Goal: Task Accomplishment & Management: Manage account settings

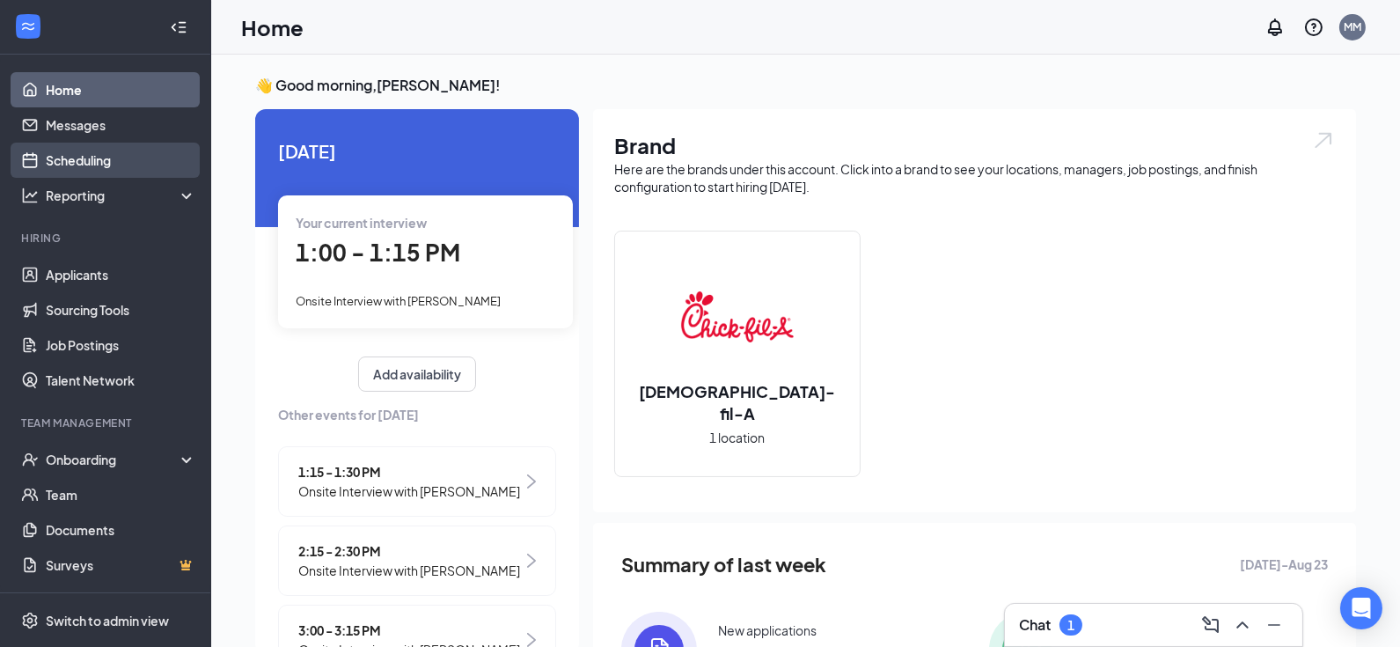
click at [91, 158] on link "Scheduling" at bounding box center [121, 160] width 150 height 35
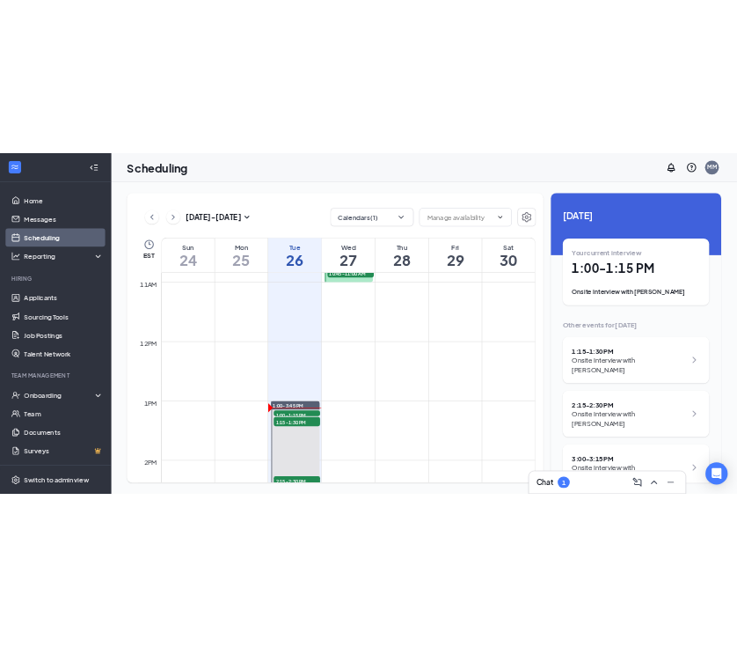
scroll to position [1222, 0]
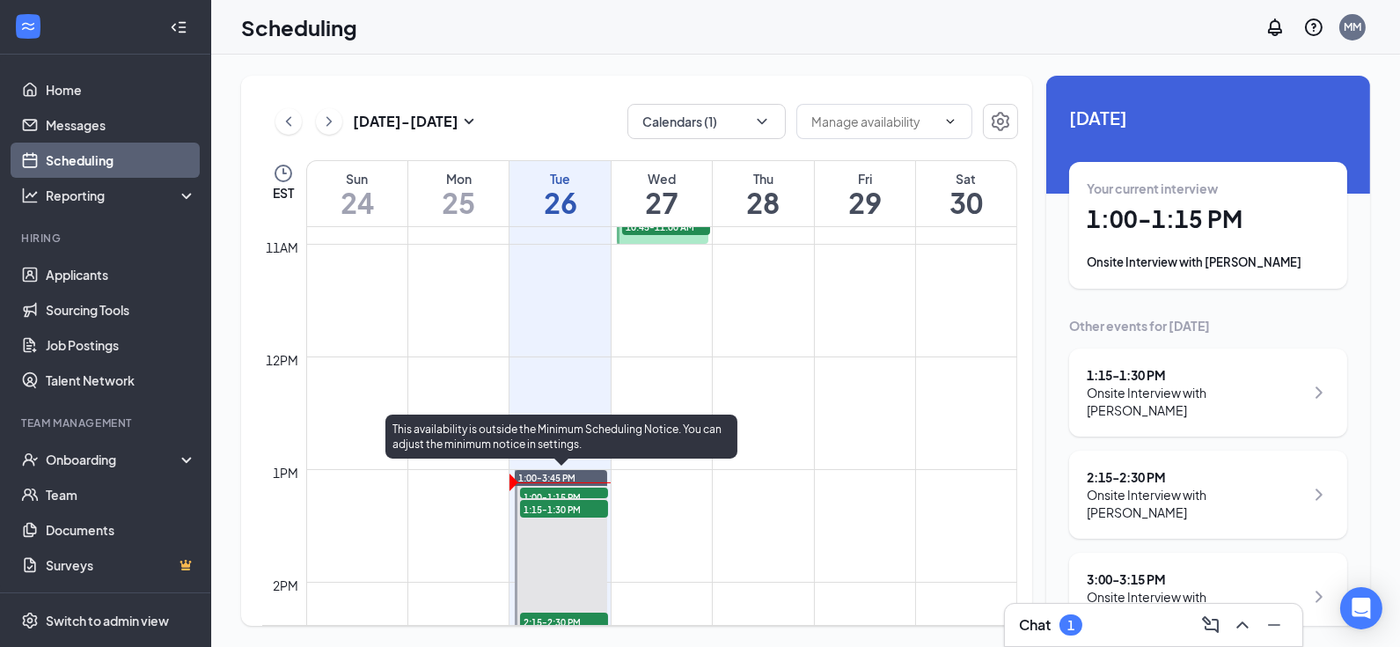
click at [550, 509] on span "1:15-1:30 PM" at bounding box center [564, 509] width 88 height 18
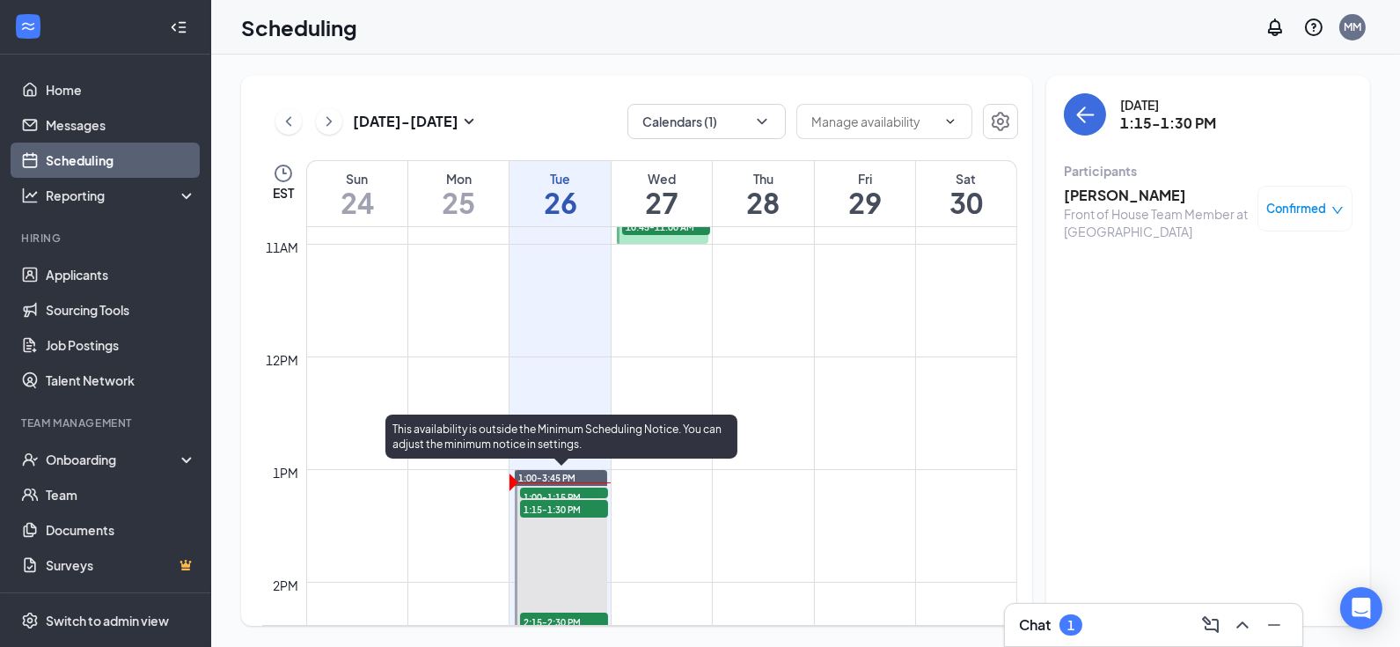
click at [553, 493] on span "1:00-1:15 PM" at bounding box center [564, 496] width 88 height 18
click at [553, 510] on span "1:15-1:30 PM" at bounding box center [564, 509] width 88 height 18
click at [562, 494] on span "1:00-1:15 PM" at bounding box center [564, 496] width 88 height 18
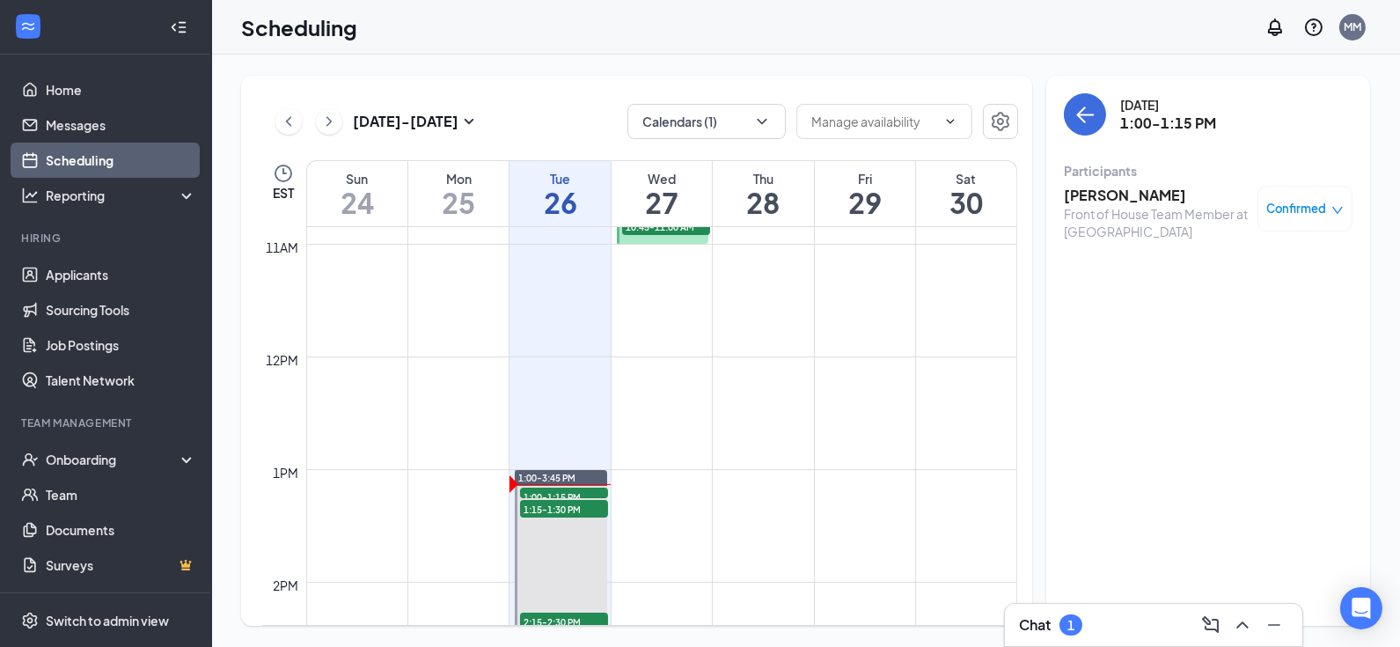
click at [1132, 196] on h3 "[PERSON_NAME]" at bounding box center [1156, 195] width 185 height 19
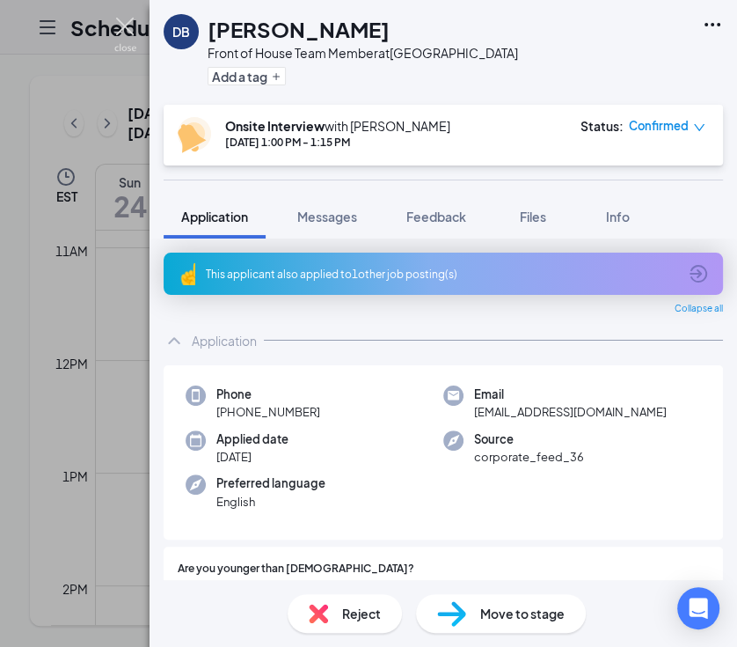
click at [124, 24] on img at bounding box center [125, 35] width 22 height 34
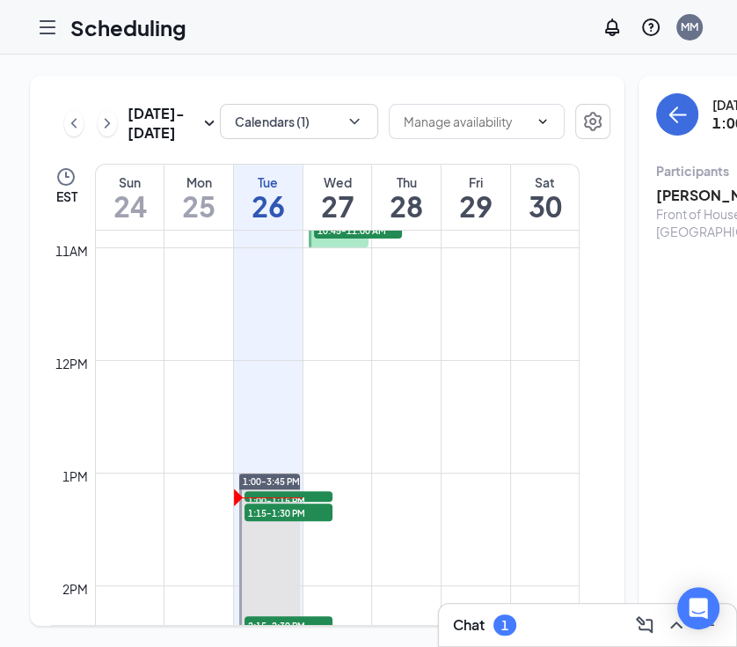
click at [656, 203] on h3 "[PERSON_NAME]" at bounding box center [748, 195] width 185 height 19
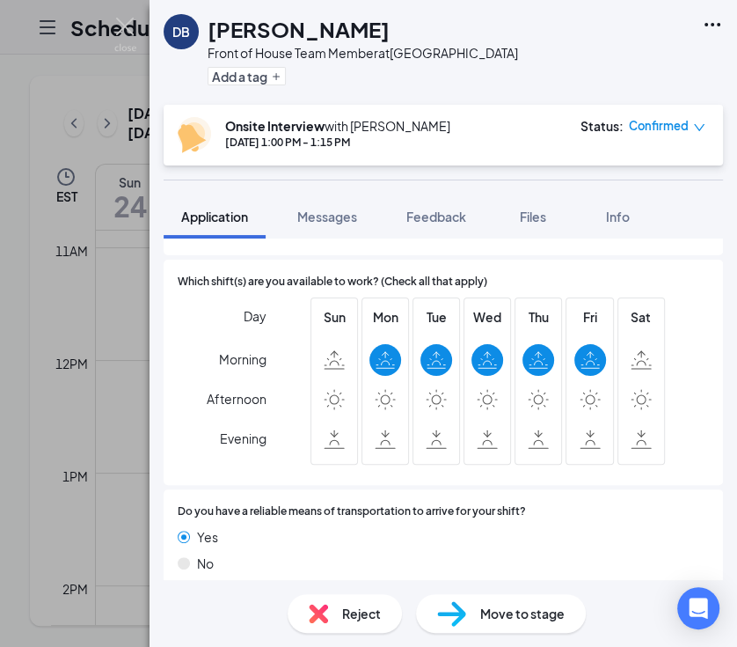
scroll to position [1232, 0]
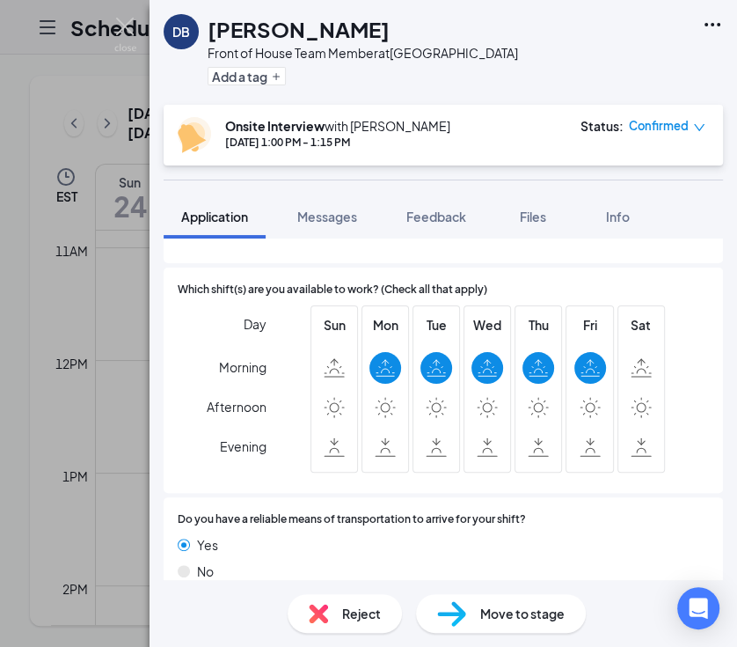
click at [156, 14] on div "DB [PERSON_NAME] Front of House Team Member at [GEOGRAPHIC_DATA] Add a tag" at bounding box center [444, 52] width 588 height 105
click at [132, 16] on div "DB [PERSON_NAME] Front of House Team Member at [GEOGRAPHIC_DATA] Add a tag Onsi…" at bounding box center [368, 323] width 737 height 647
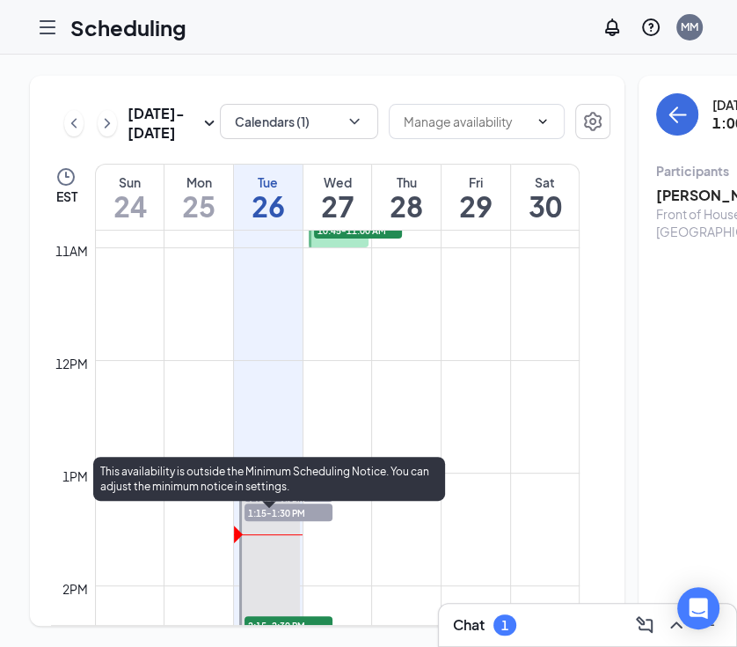
click at [297, 521] on span "1:15-1:30 PM" at bounding box center [289, 512] width 88 height 18
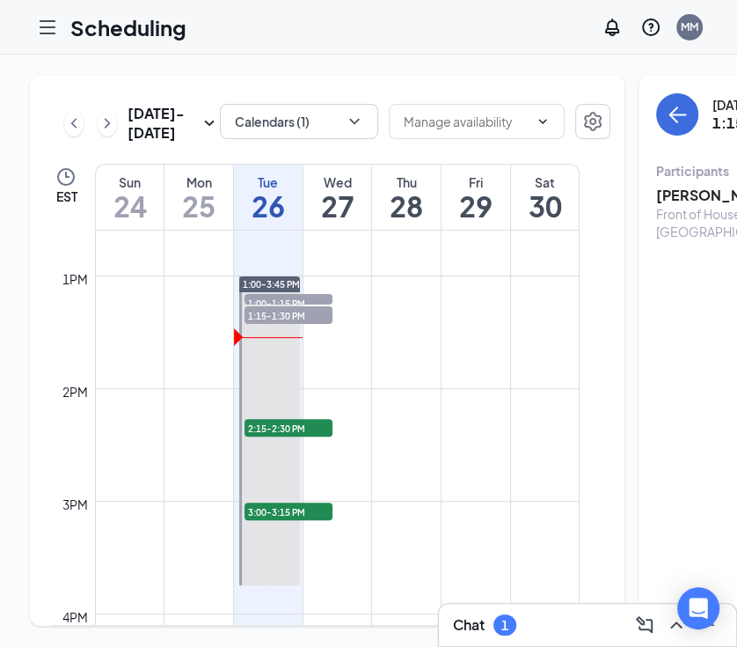
scroll to position [1295, 0]
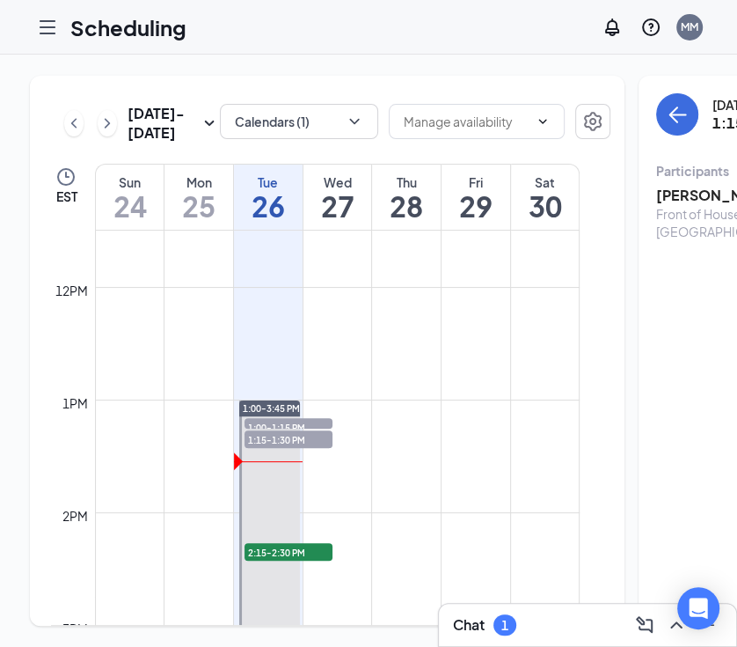
click at [675, 196] on h3 "[PERSON_NAME]" at bounding box center [748, 195] width 185 height 19
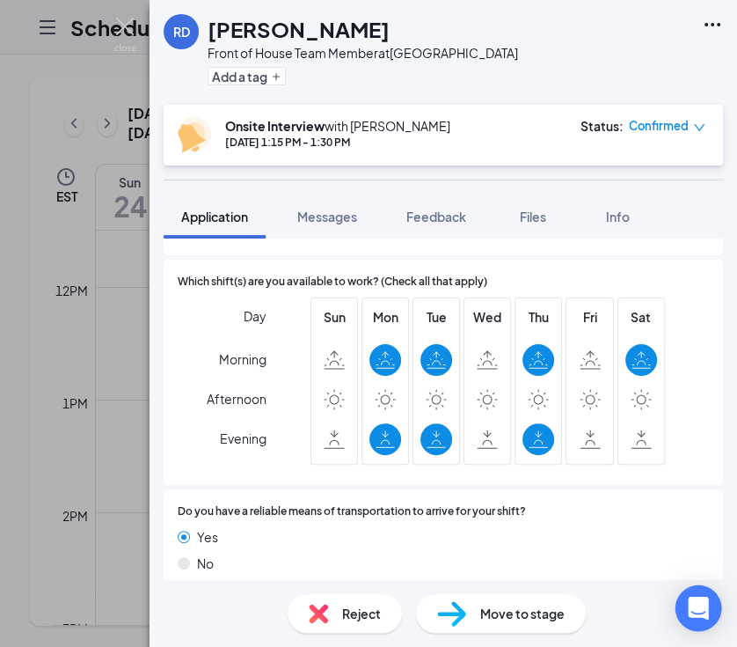
scroll to position [1137, 0]
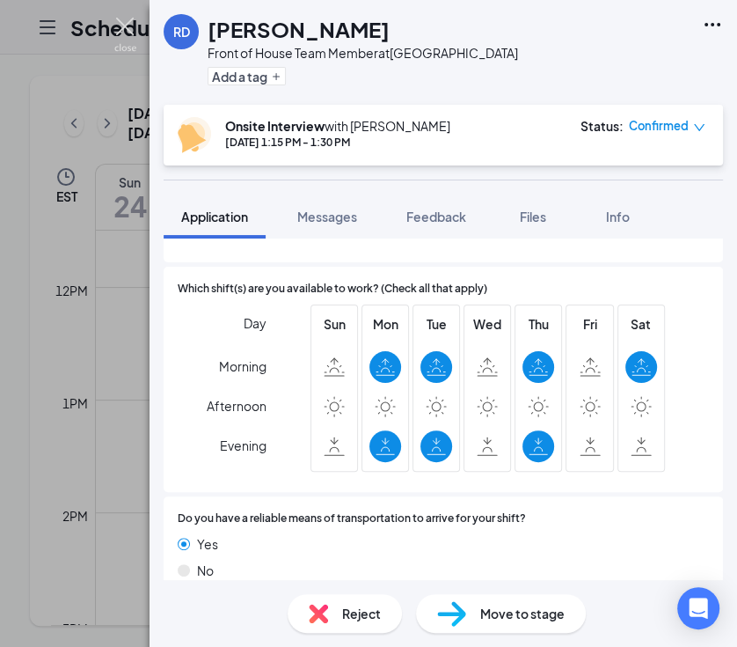
click at [126, 24] on img at bounding box center [125, 35] width 22 height 34
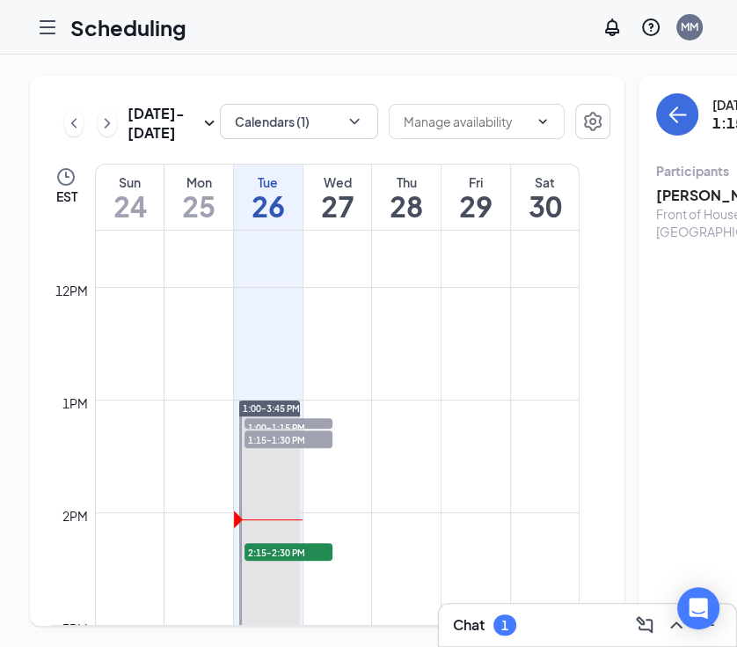
scroll to position [1393, 0]
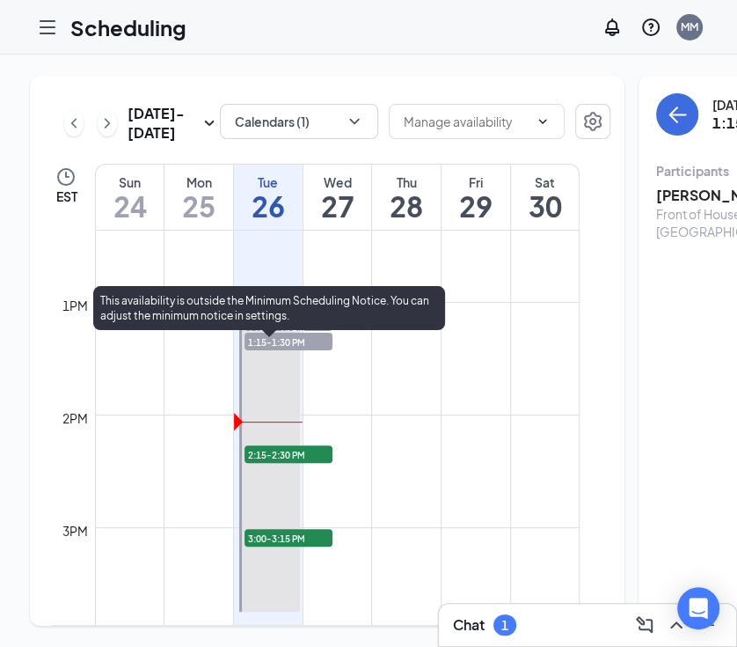
click at [288, 463] on span "2:15-2:30 PM" at bounding box center [289, 454] width 88 height 18
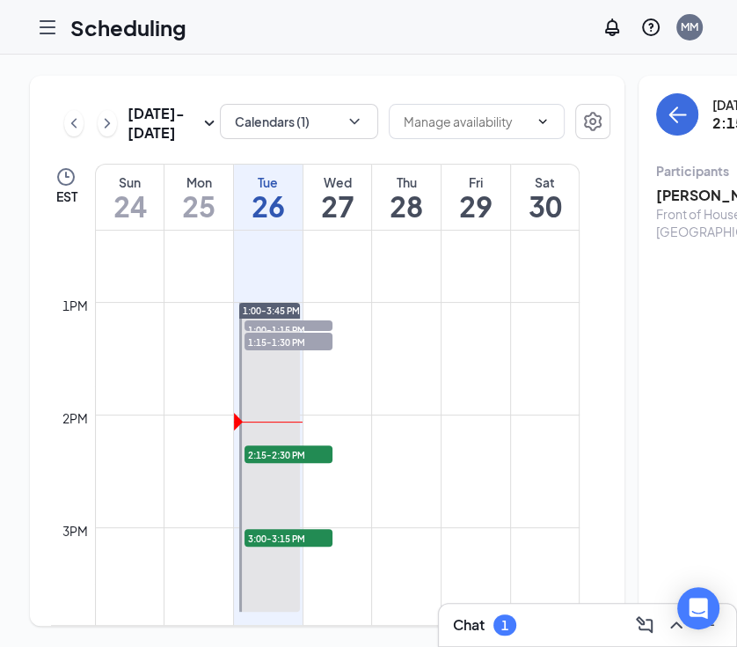
click at [681, 199] on h3 "[PERSON_NAME]" at bounding box center [748, 195] width 185 height 19
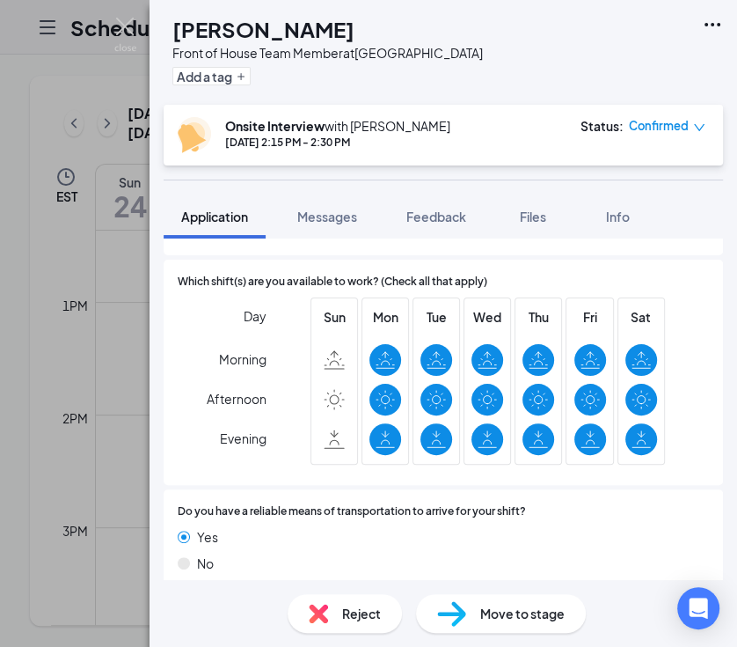
scroll to position [1137, 0]
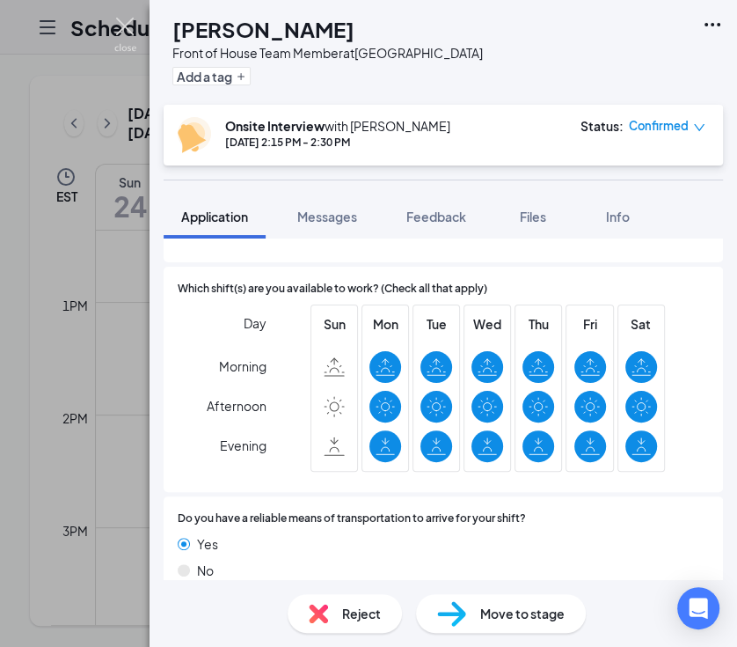
click at [128, 30] on img at bounding box center [125, 35] width 22 height 34
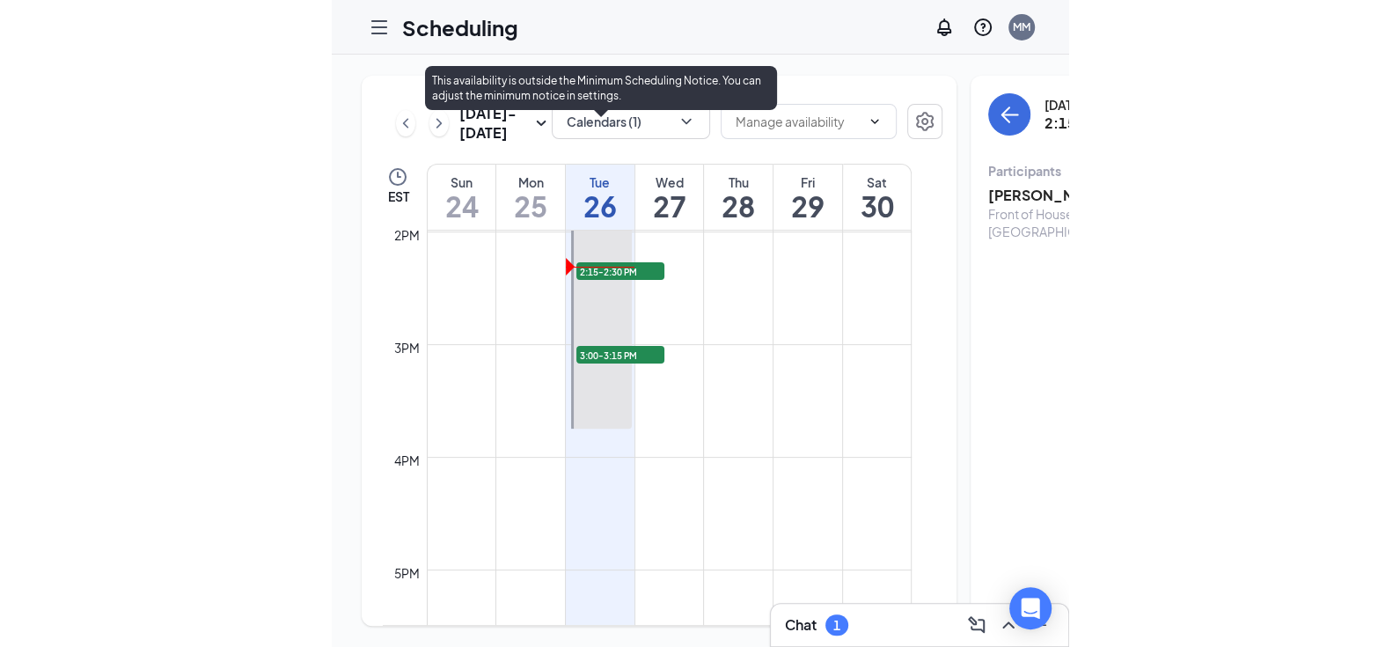
scroll to position [1562, 0]
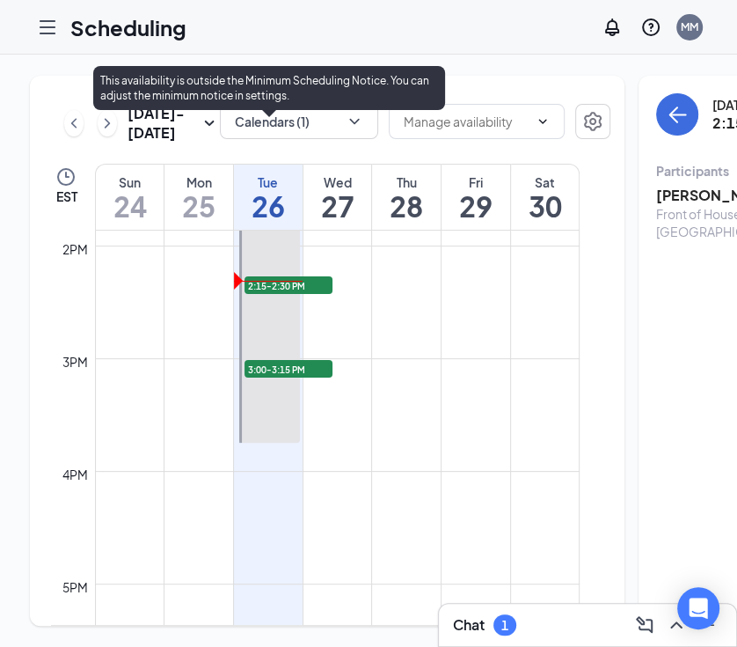
click at [291, 294] on span "2:15-2:30 PM" at bounding box center [289, 285] width 88 height 18
click at [302, 294] on span "2:15-2:30 PM" at bounding box center [289, 285] width 88 height 18
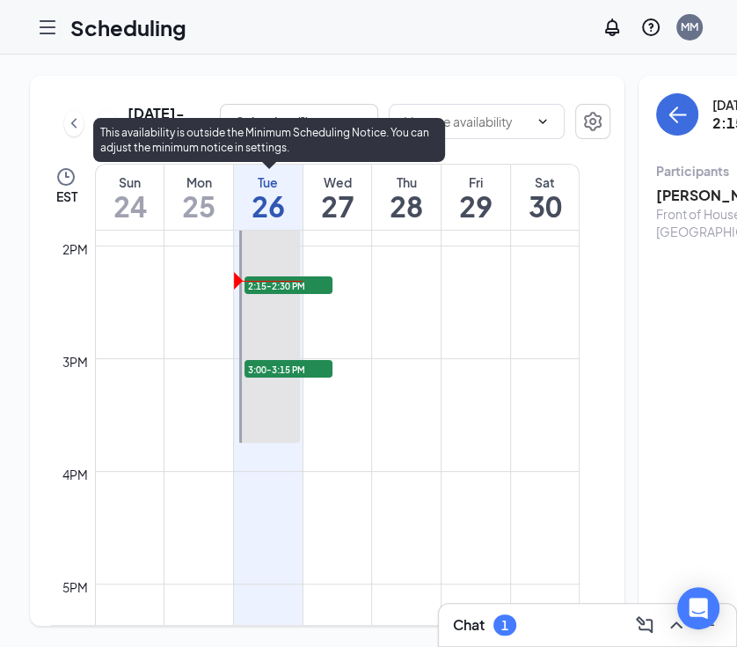
click at [290, 378] on span "3:00-3:15 PM" at bounding box center [289, 369] width 88 height 18
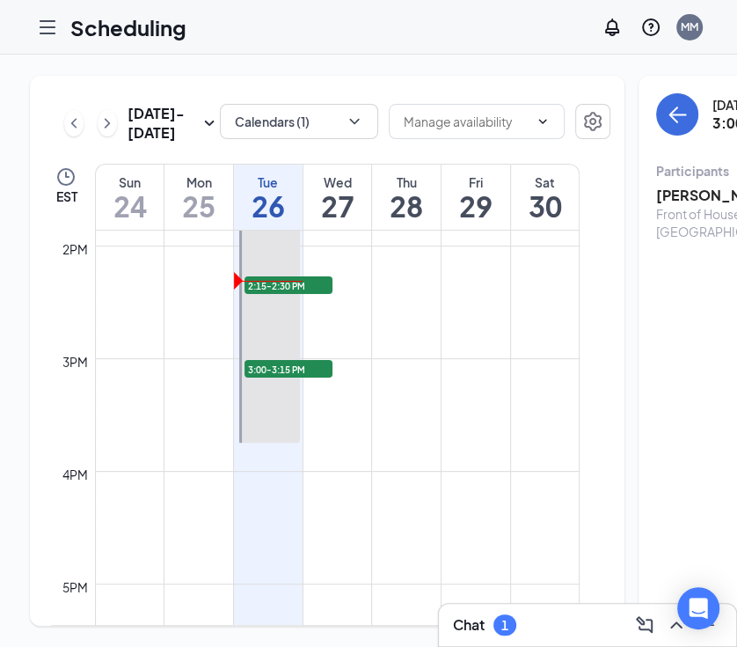
click at [656, 193] on h3 "[PERSON_NAME]" at bounding box center [748, 195] width 185 height 19
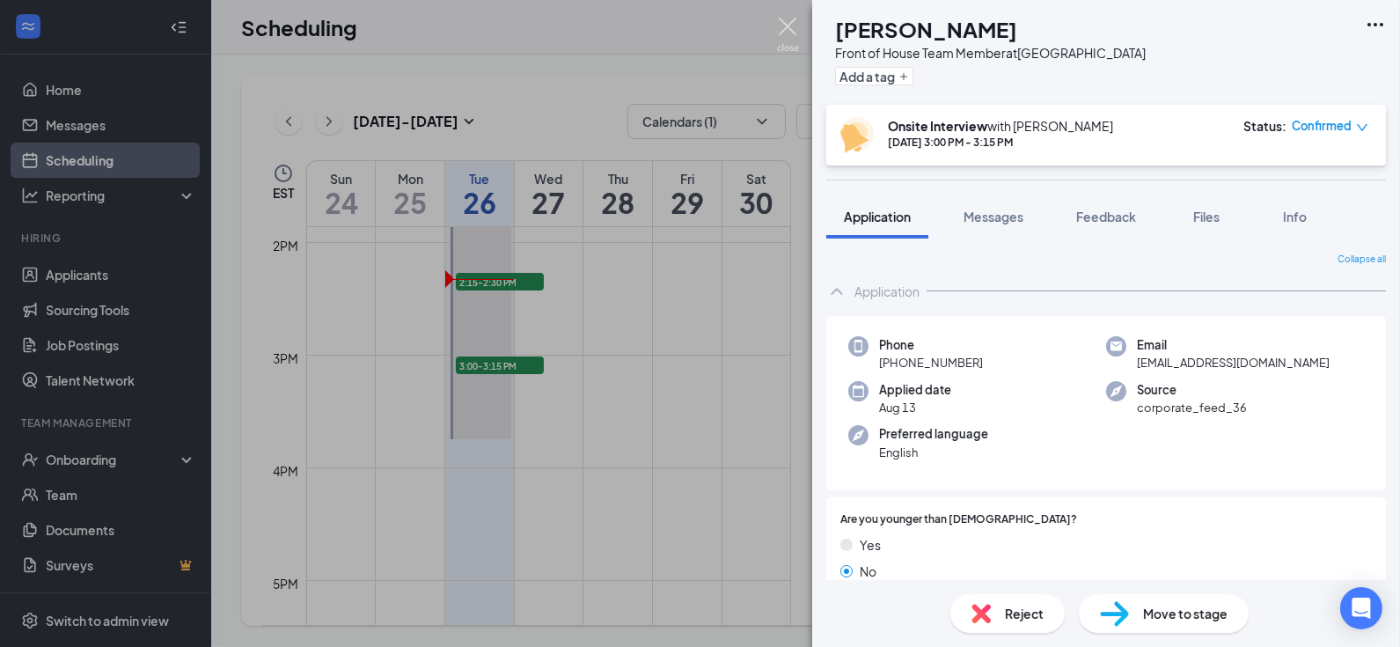
click at [780, 26] on img at bounding box center [788, 35] width 22 height 34
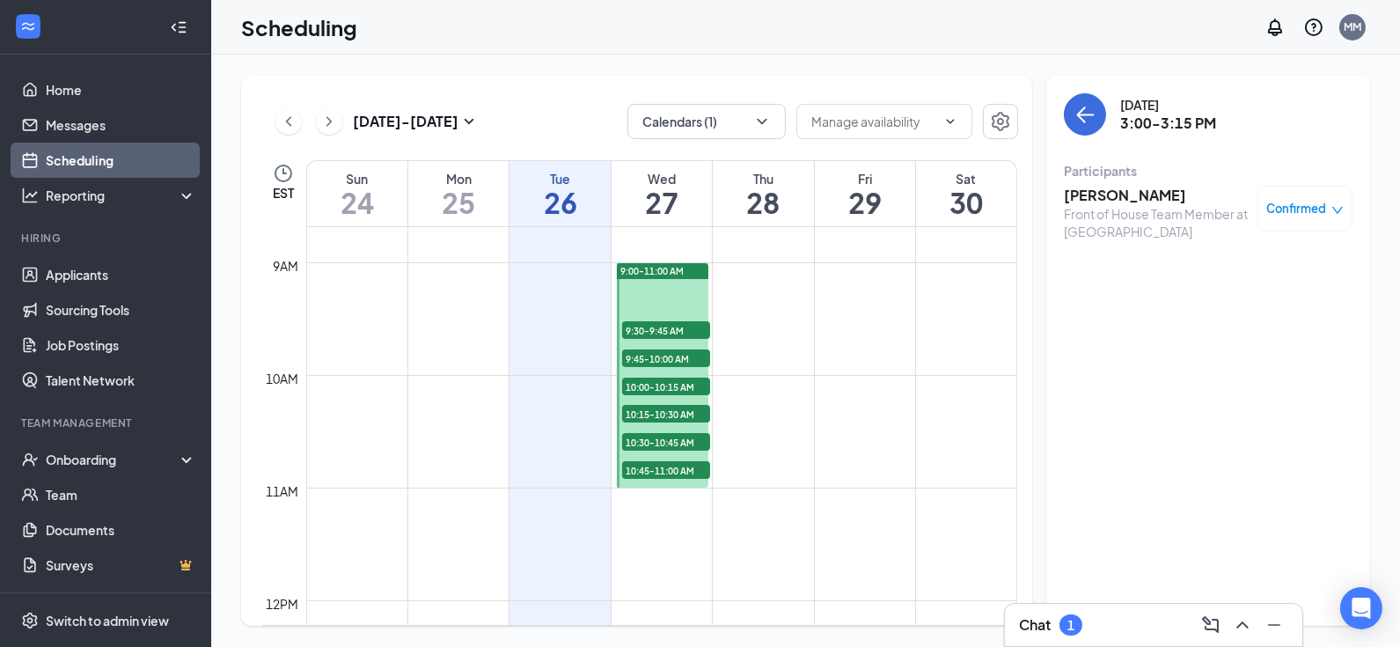
scroll to position [1005, 0]
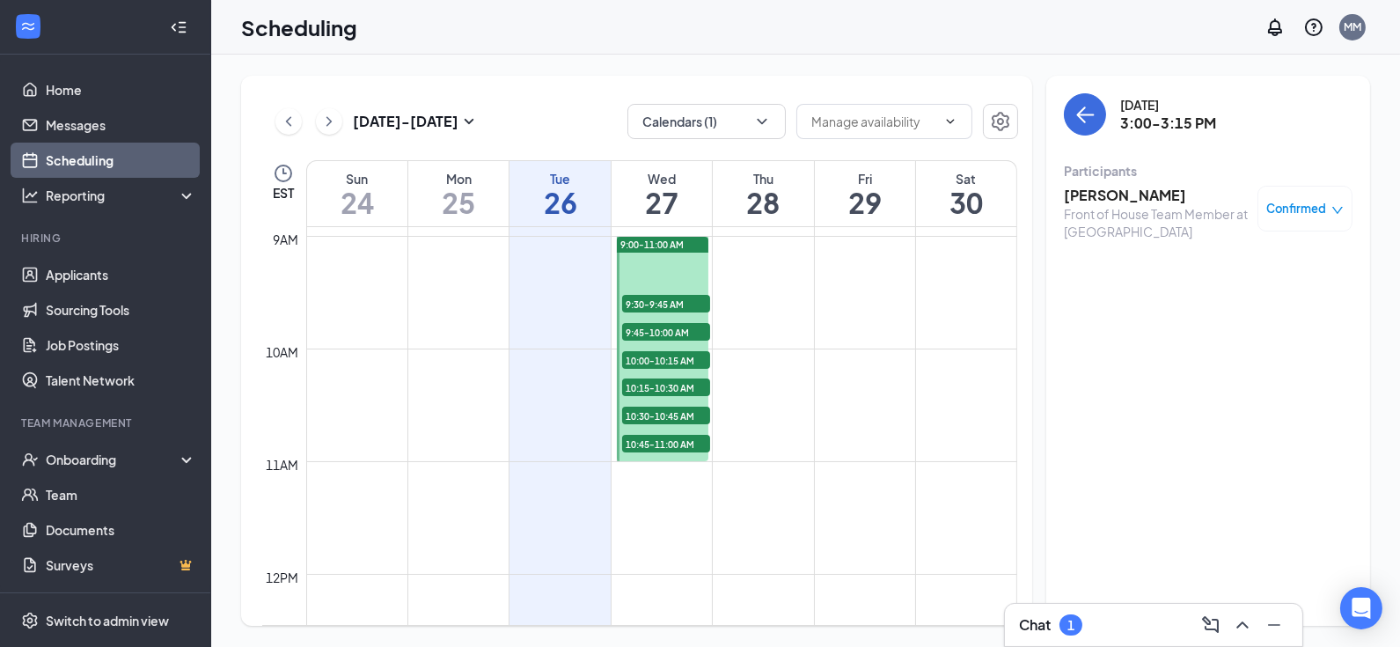
click at [672, 295] on span "9:30-9:45 AM" at bounding box center [666, 304] width 88 height 18
click at [668, 324] on span "9:45-10:00 AM" at bounding box center [666, 332] width 88 height 18
click at [663, 349] on div "10:00-10:15 AM 1" at bounding box center [666, 359] width 92 height 21
click at [664, 382] on span "10:15-10:30 AM" at bounding box center [666, 387] width 88 height 18
click at [664, 409] on span "10:30-10:45 AM" at bounding box center [666, 416] width 88 height 18
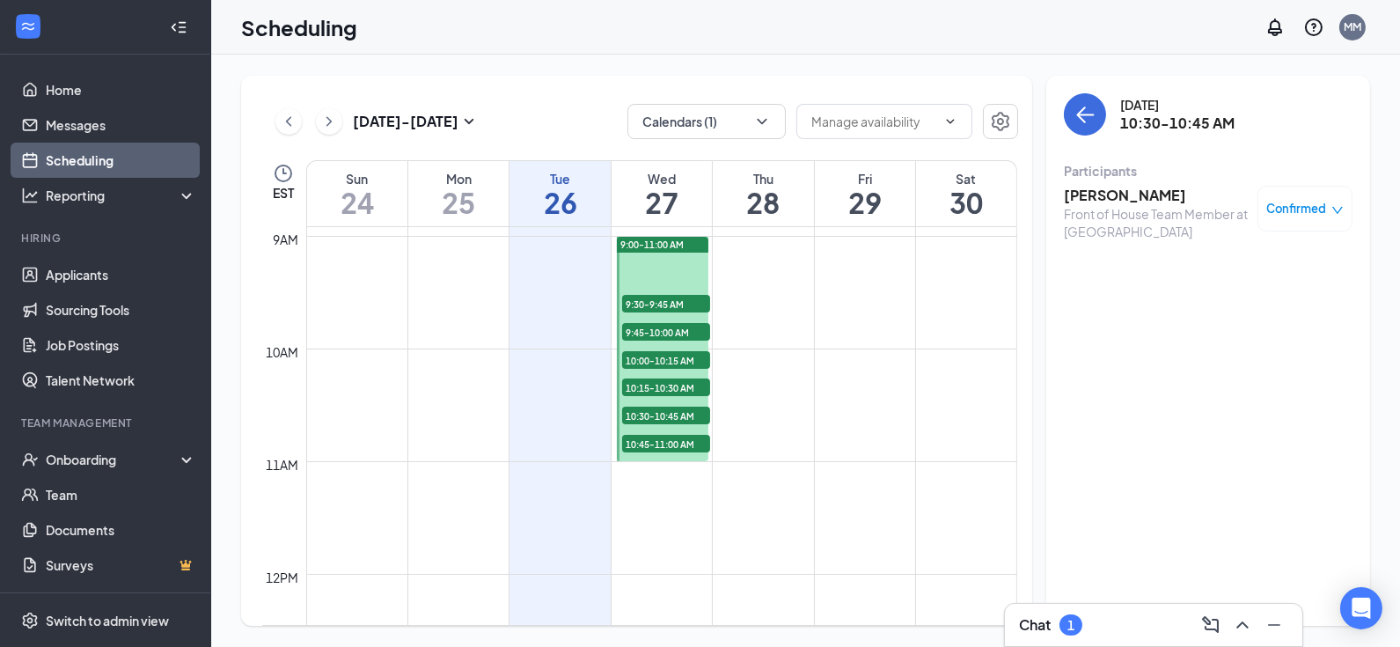
click at [661, 443] on span "10:45-11:00 AM" at bounding box center [666, 444] width 88 height 18
click at [528, 314] on td at bounding box center [661, 306] width 711 height 28
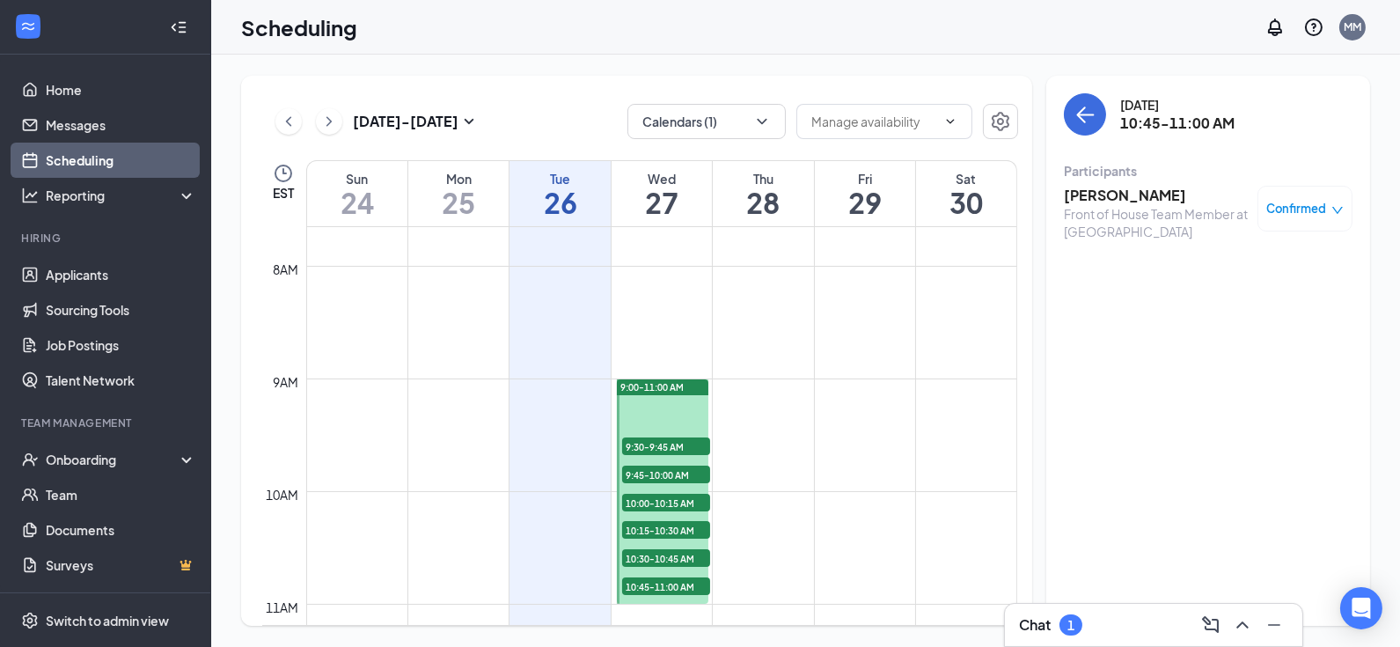
scroll to position [861, 0]
click at [664, 383] on span "9:00-11:00 AM" at bounding box center [651, 388] width 63 height 12
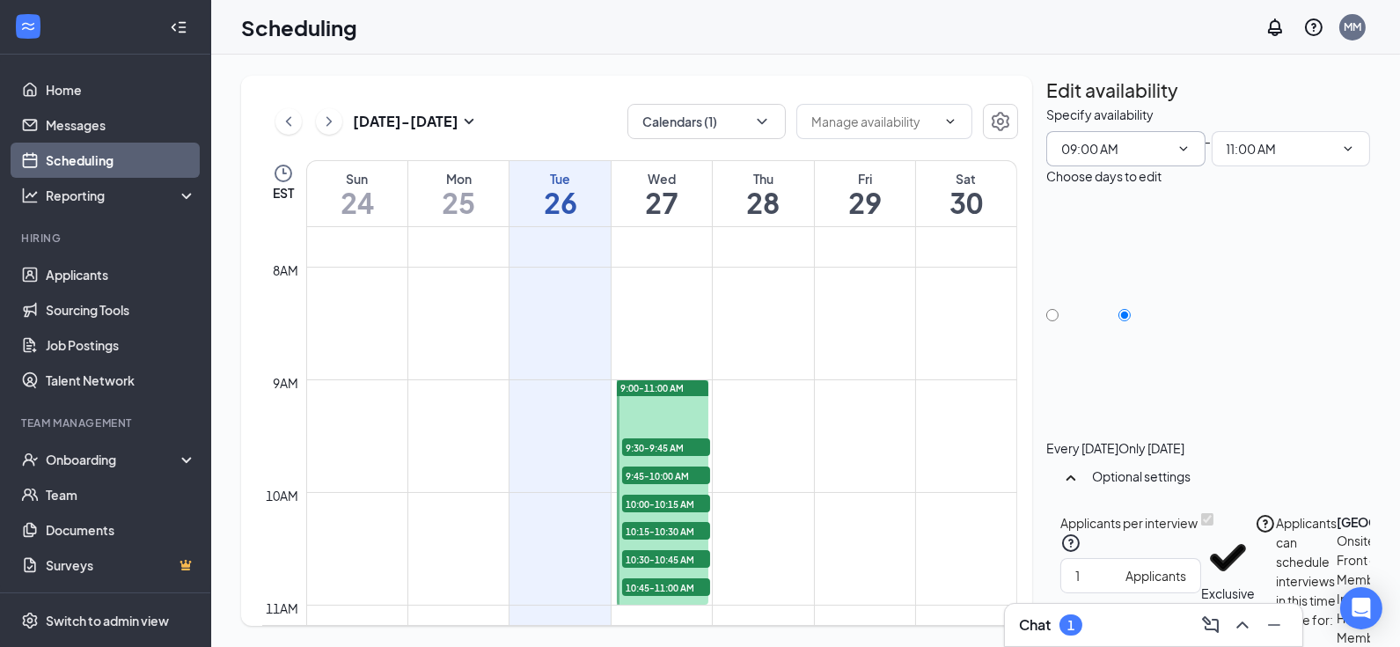
click at [1150, 158] on input "09:00 AM" at bounding box center [1115, 148] width 108 height 19
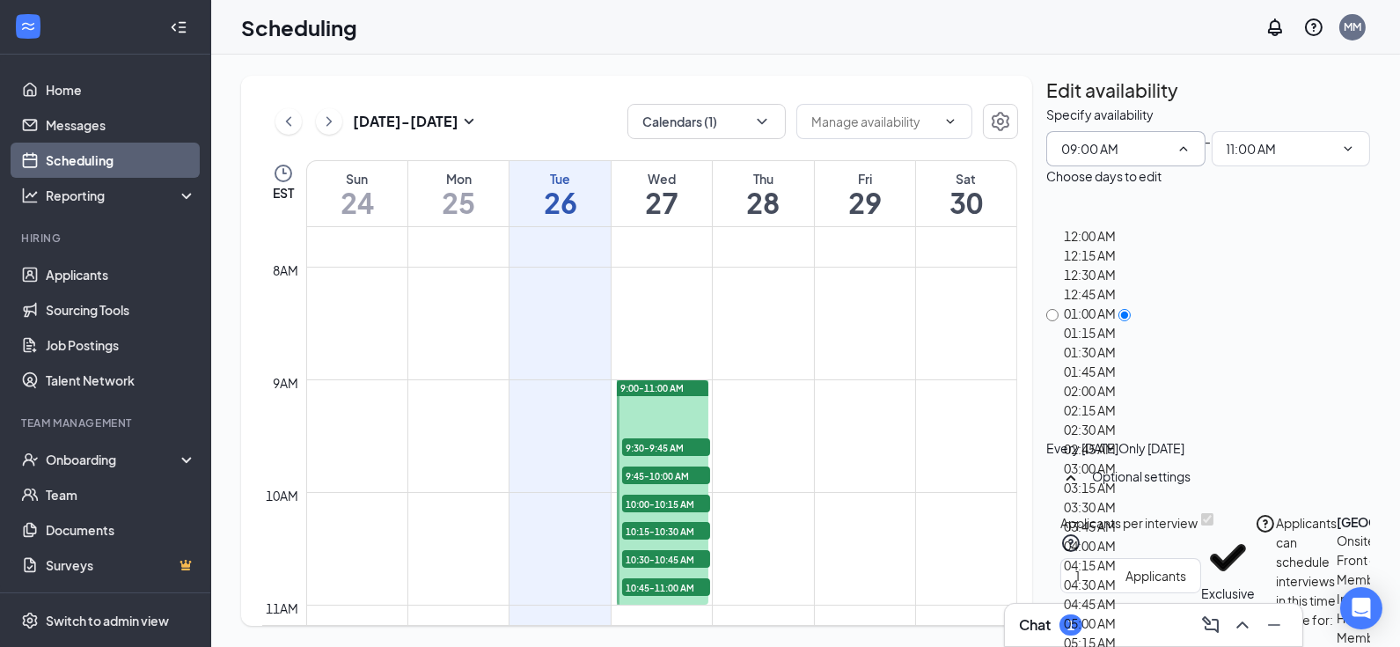
scroll to position [1378, 0]
type input "09:15 AM"
type input "11:15 AM"
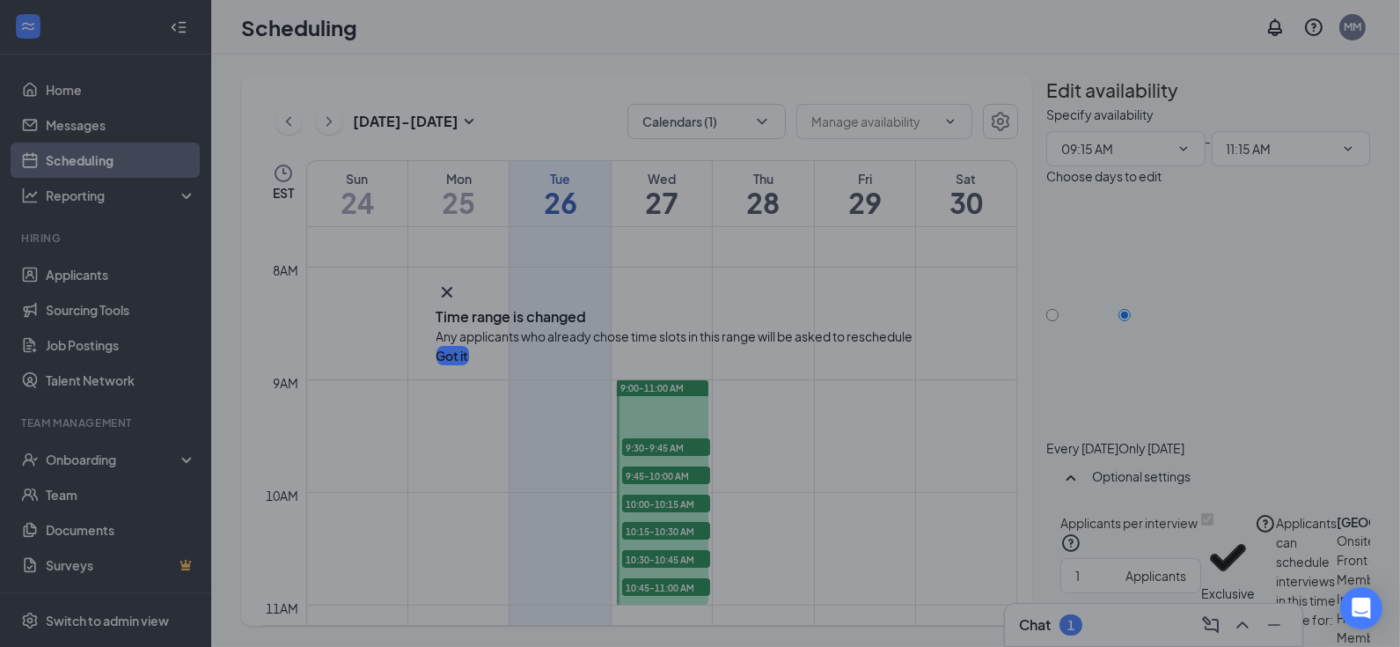
click at [469, 365] on button "Got it" at bounding box center [452, 355] width 33 height 19
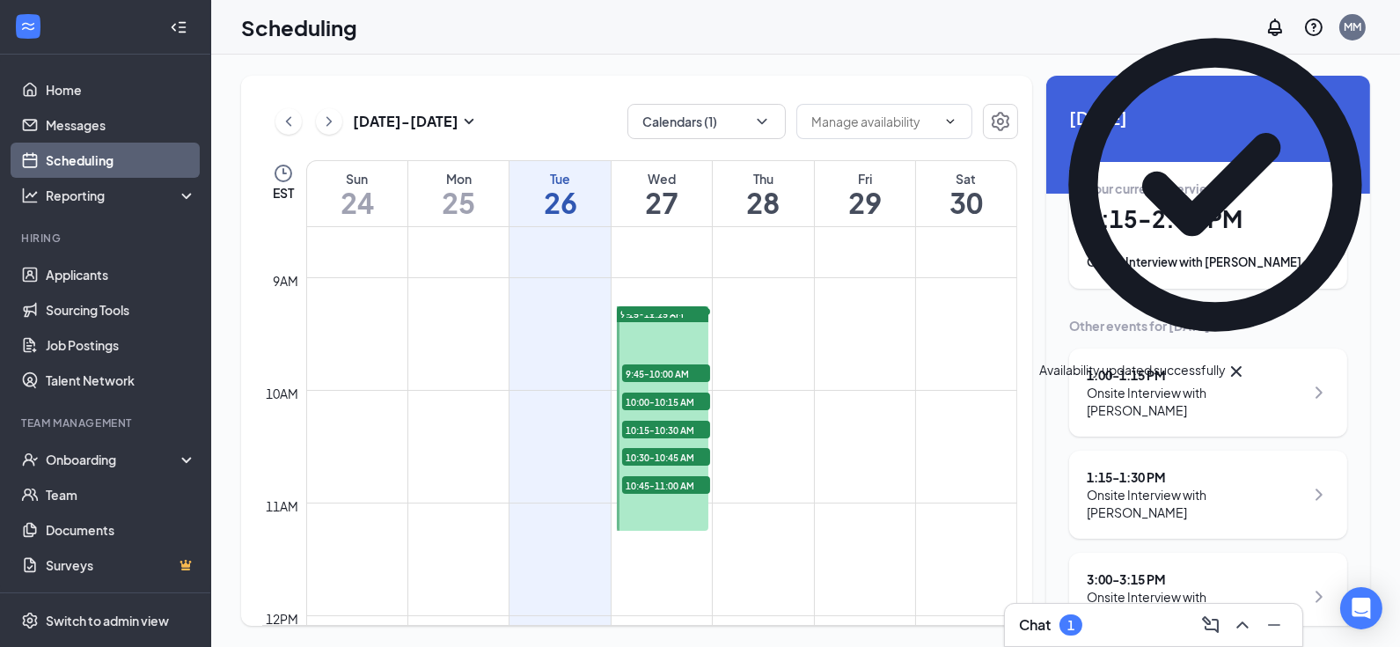
scroll to position [952, 0]
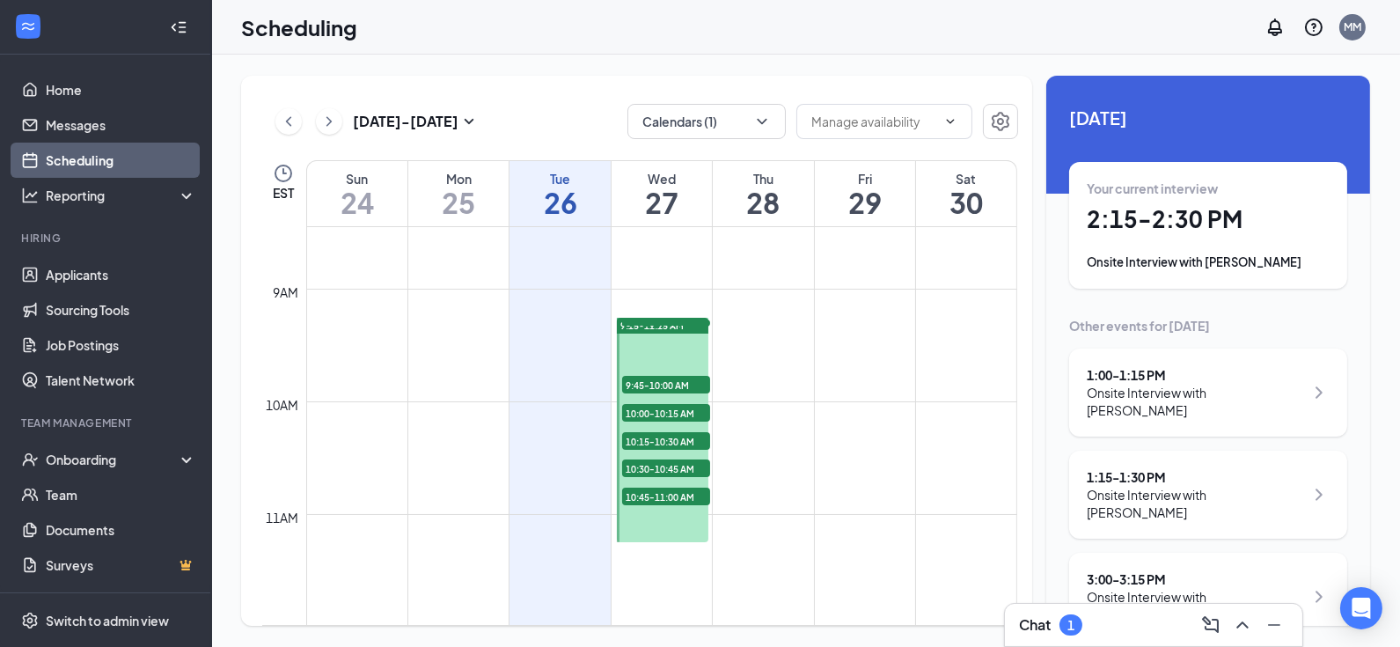
click at [660, 320] on span "9:15-11:15 AM" at bounding box center [651, 325] width 63 height 12
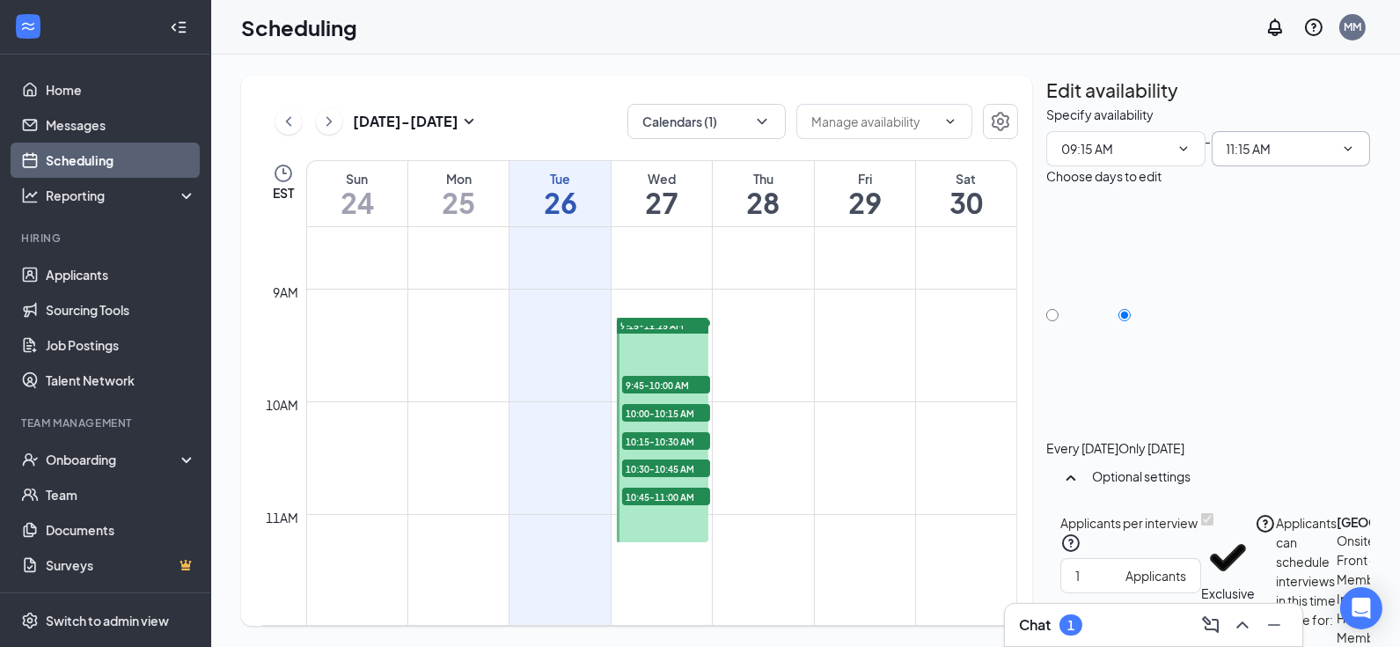
click at [1300, 166] on span "11:15 AM" at bounding box center [1291, 148] width 159 height 35
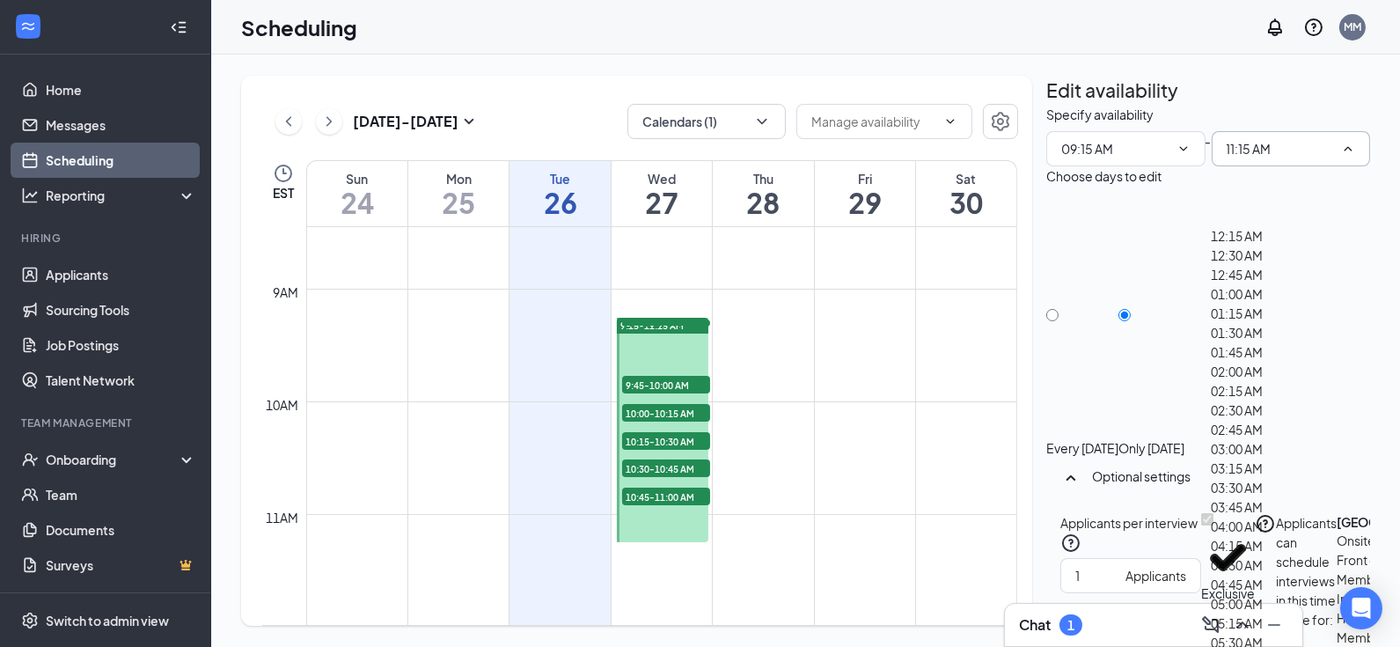
scroll to position [1602, 0]
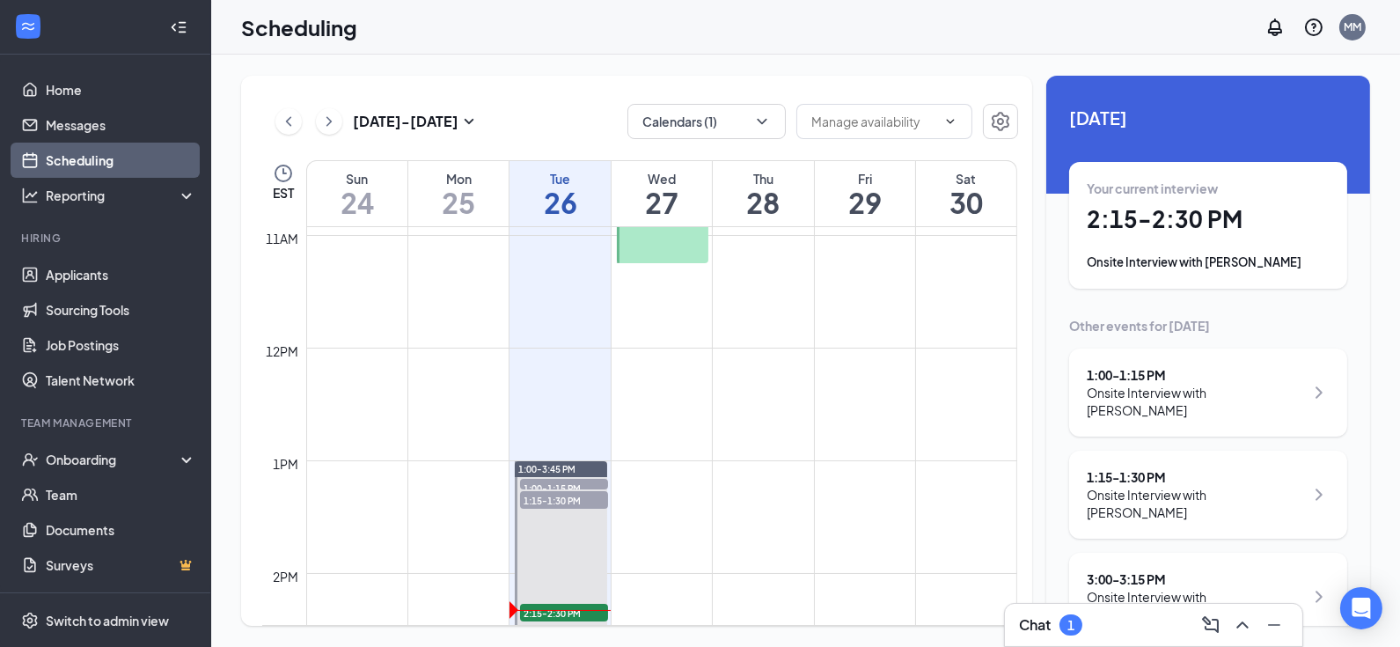
scroll to position [1228, 0]
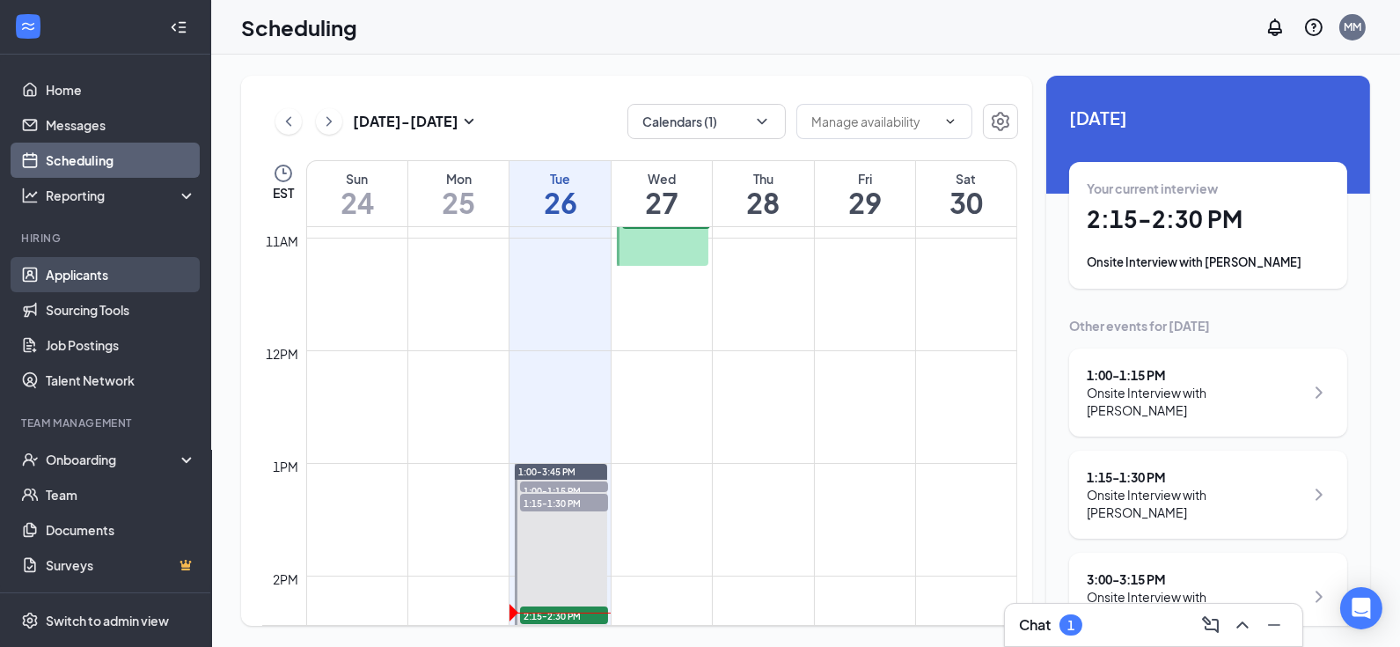
click at [97, 271] on link "Applicants" at bounding box center [121, 274] width 150 height 35
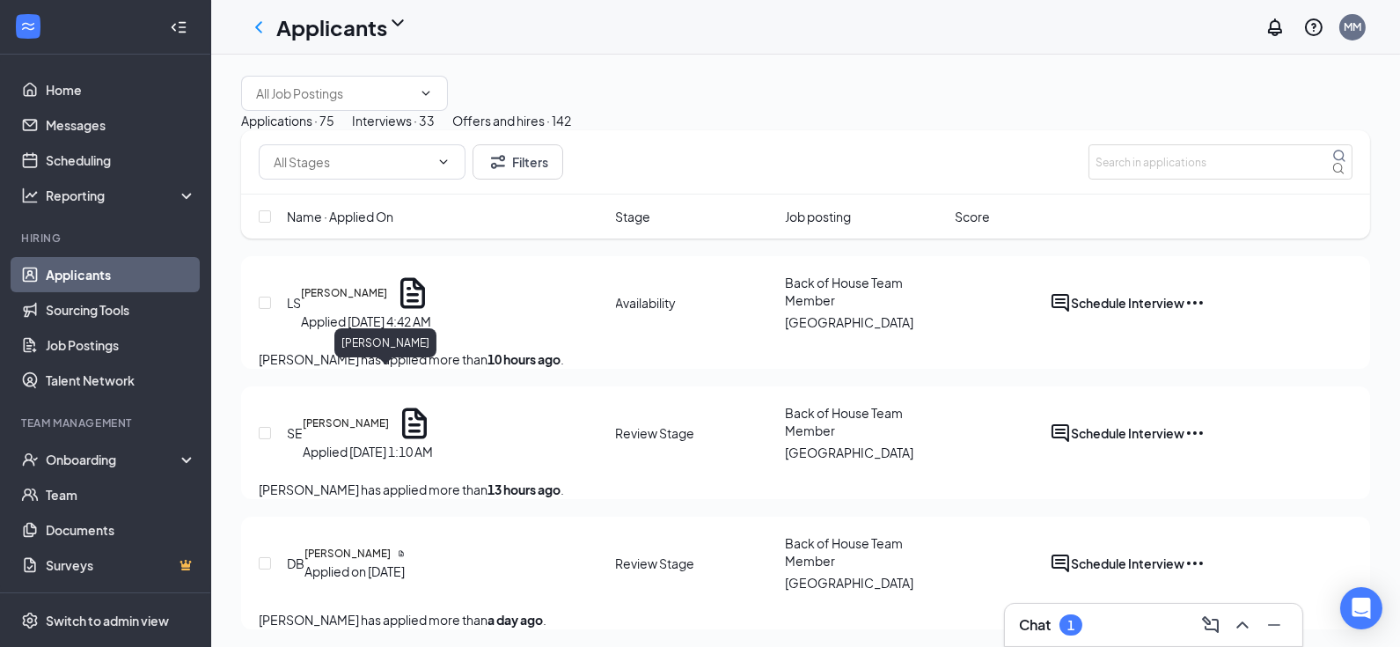
click at [361, 301] on h5 "[PERSON_NAME]" at bounding box center [344, 293] width 86 height 16
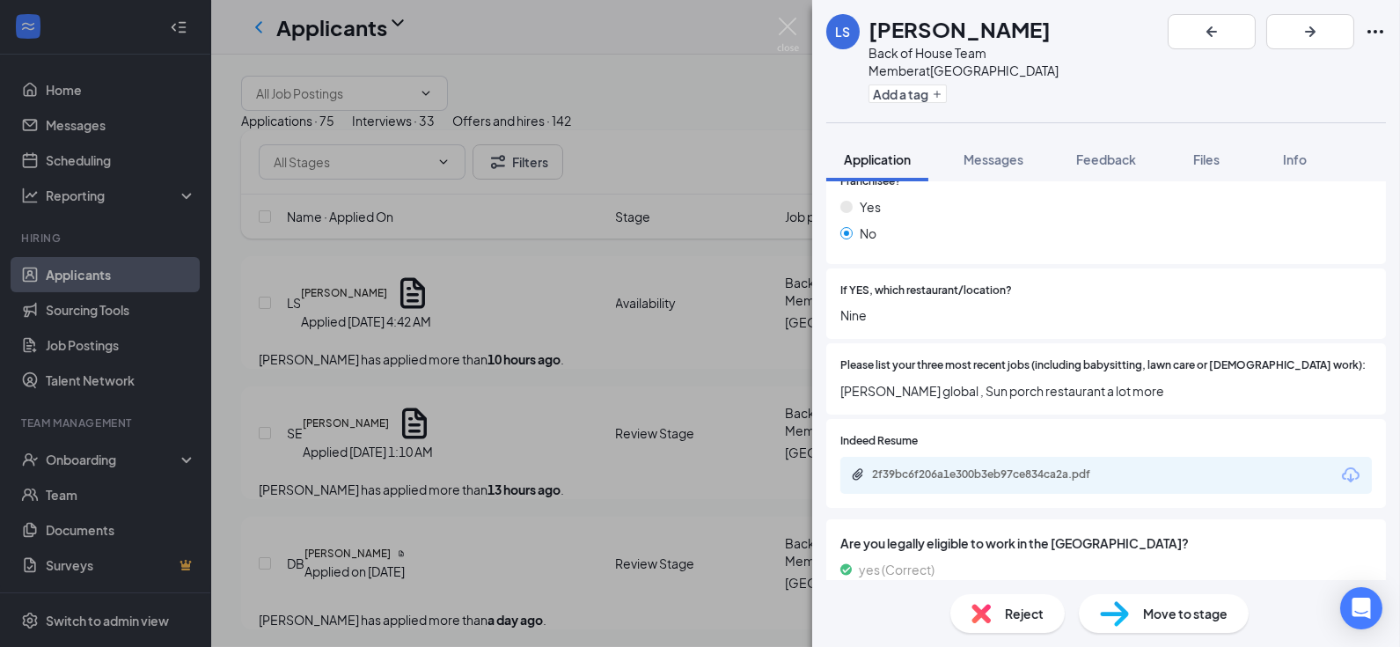
scroll to position [566, 0]
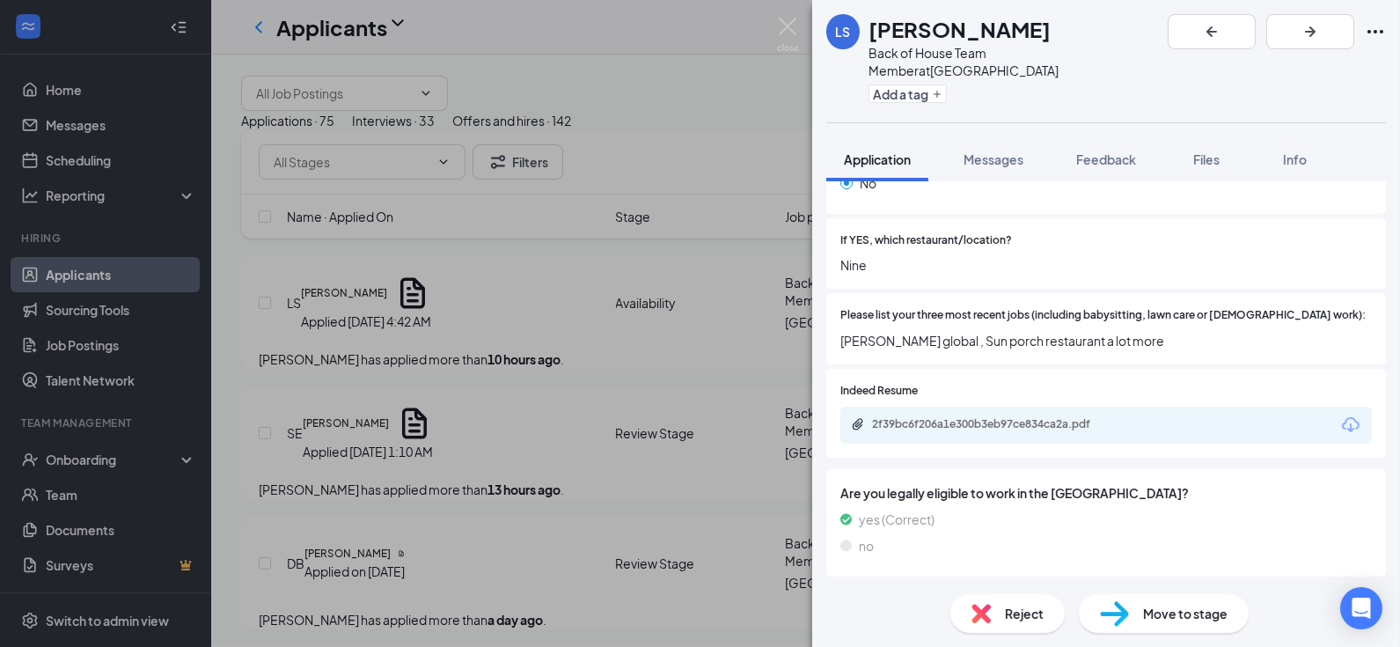
click at [782, 14] on div "LS [PERSON_NAME] Back of House Team Member at [GEOGRAPHIC_DATA] Add a tag Appli…" at bounding box center [700, 323] width 1400 height 647
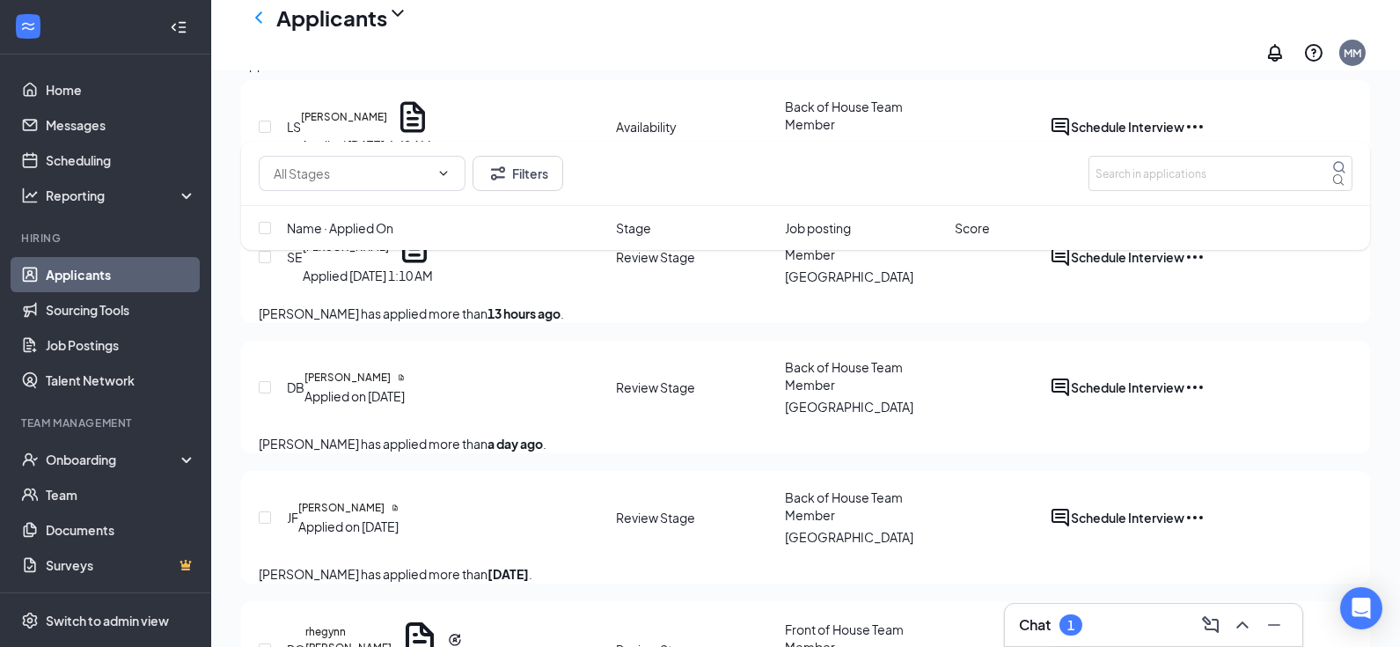
scroll to position [221, 0]
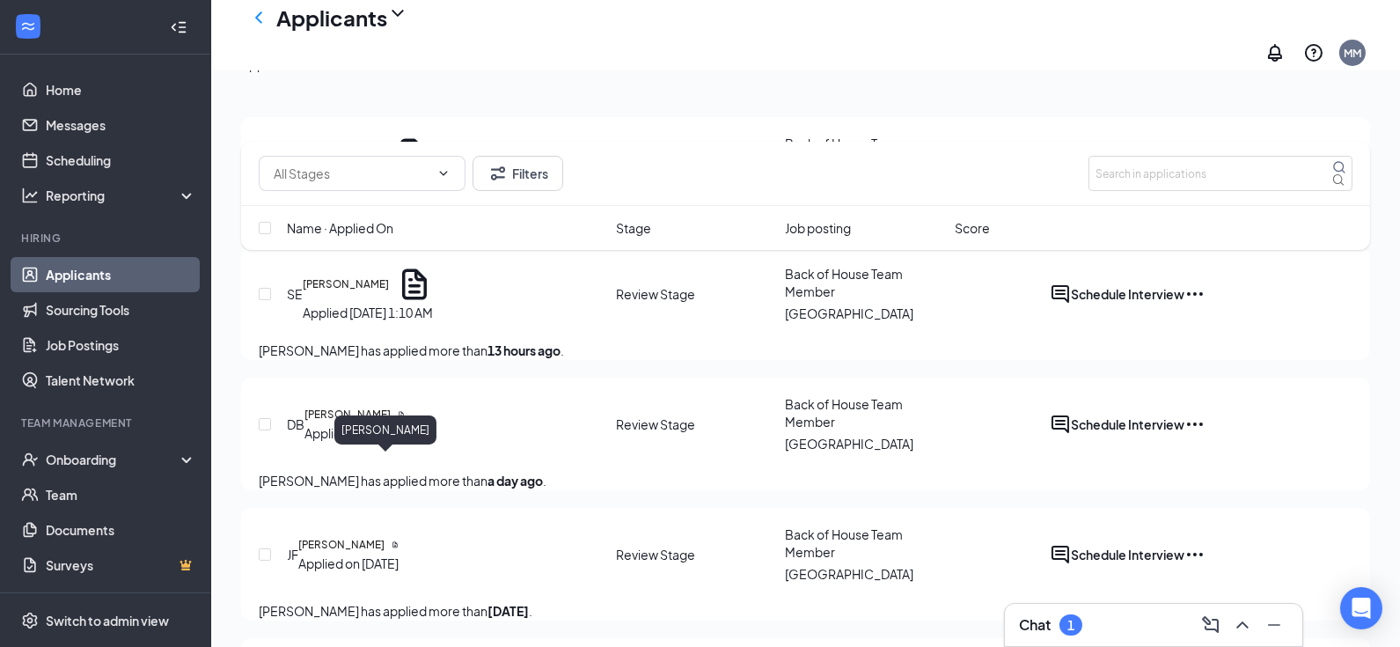
click at [391, 422] on h5 "[PERSON_NAME]" at bounding box center [347, 415] width 86 height 16
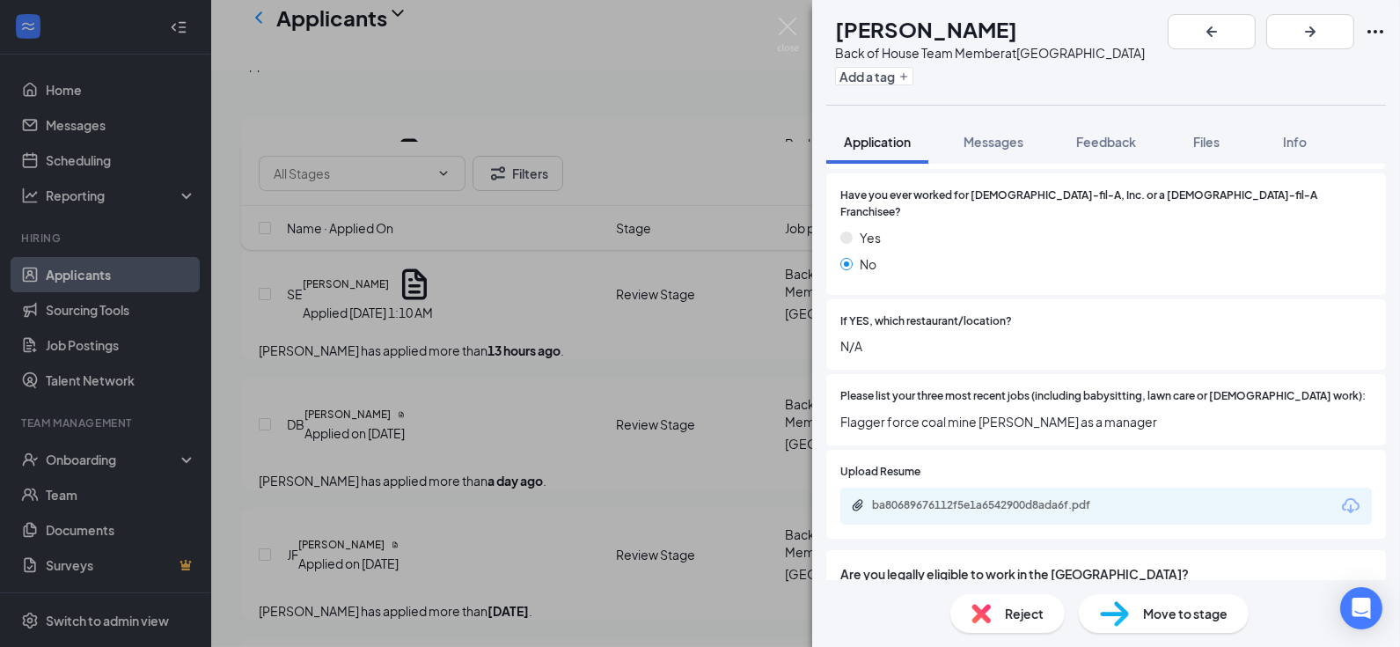
scroll to position [529, 0]
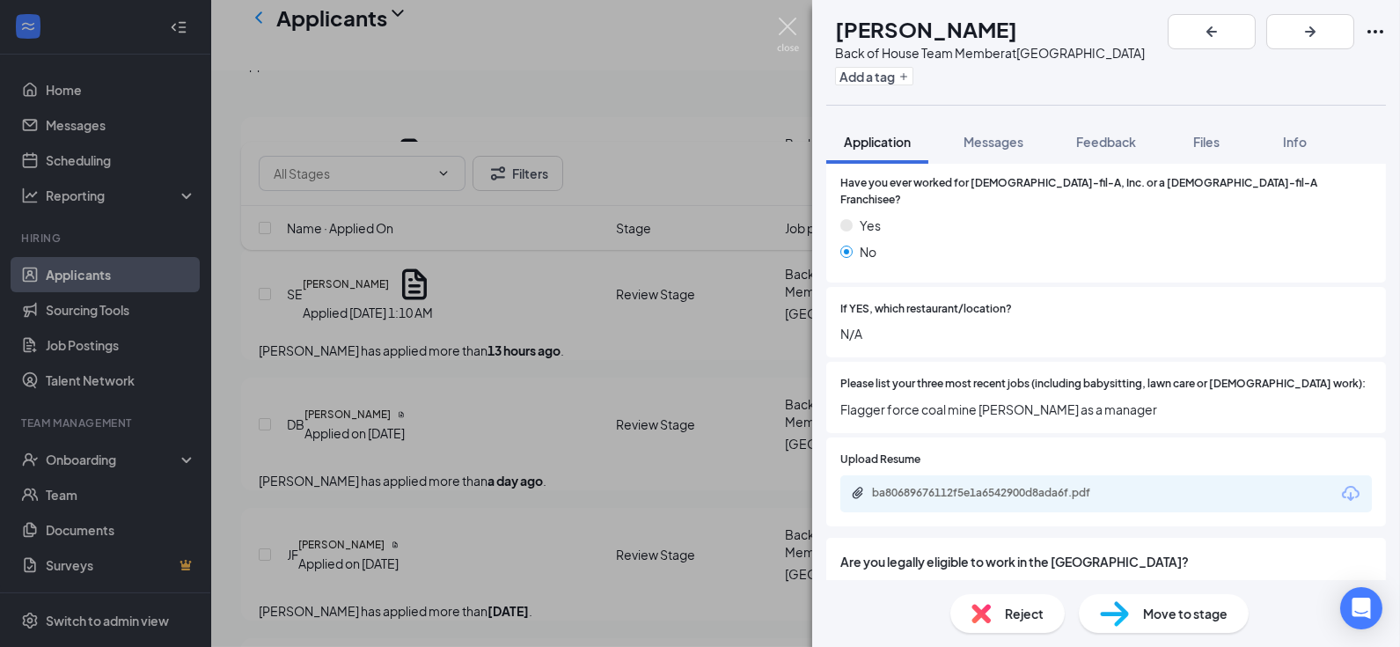
click at [786, 25] on img at bounding box center [788, 35] width 22 height 34
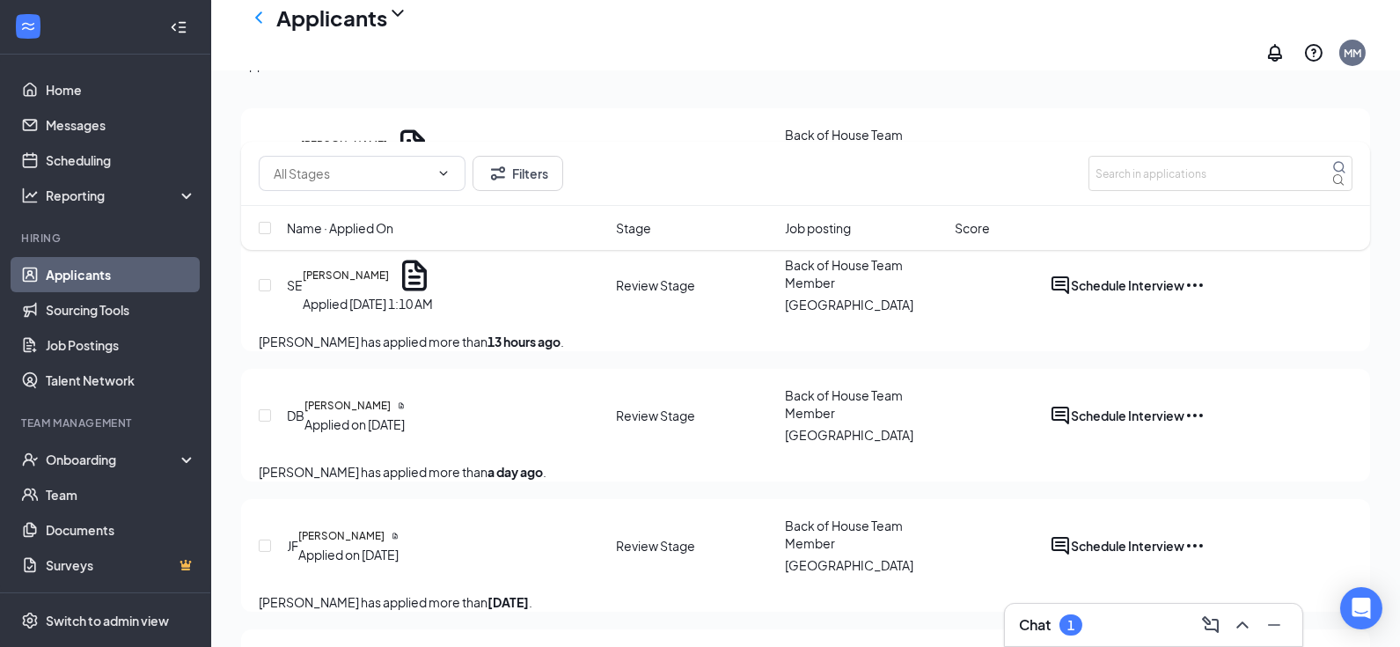
scroll to position [231, 0]
click at [382, 282] on h5 "[PERSON_NAME]" at bounding box center [346, 274] width 86 height 16
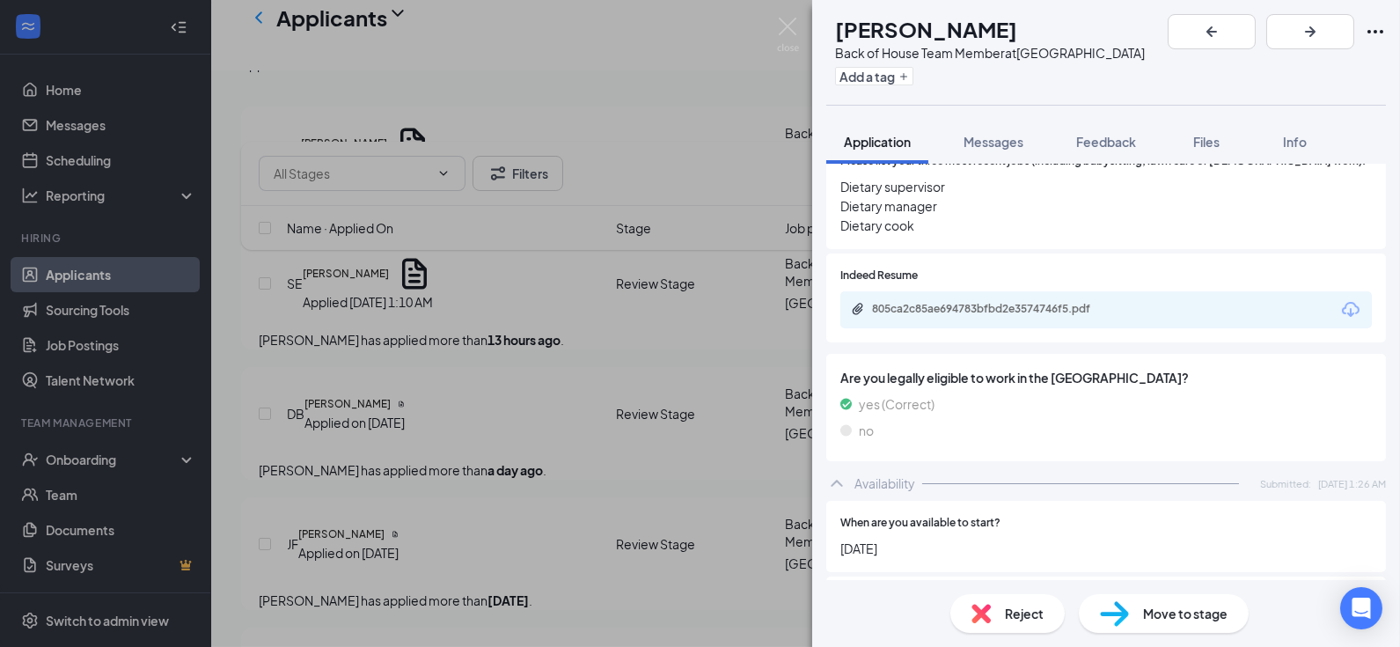
scroll to position [699, 0]
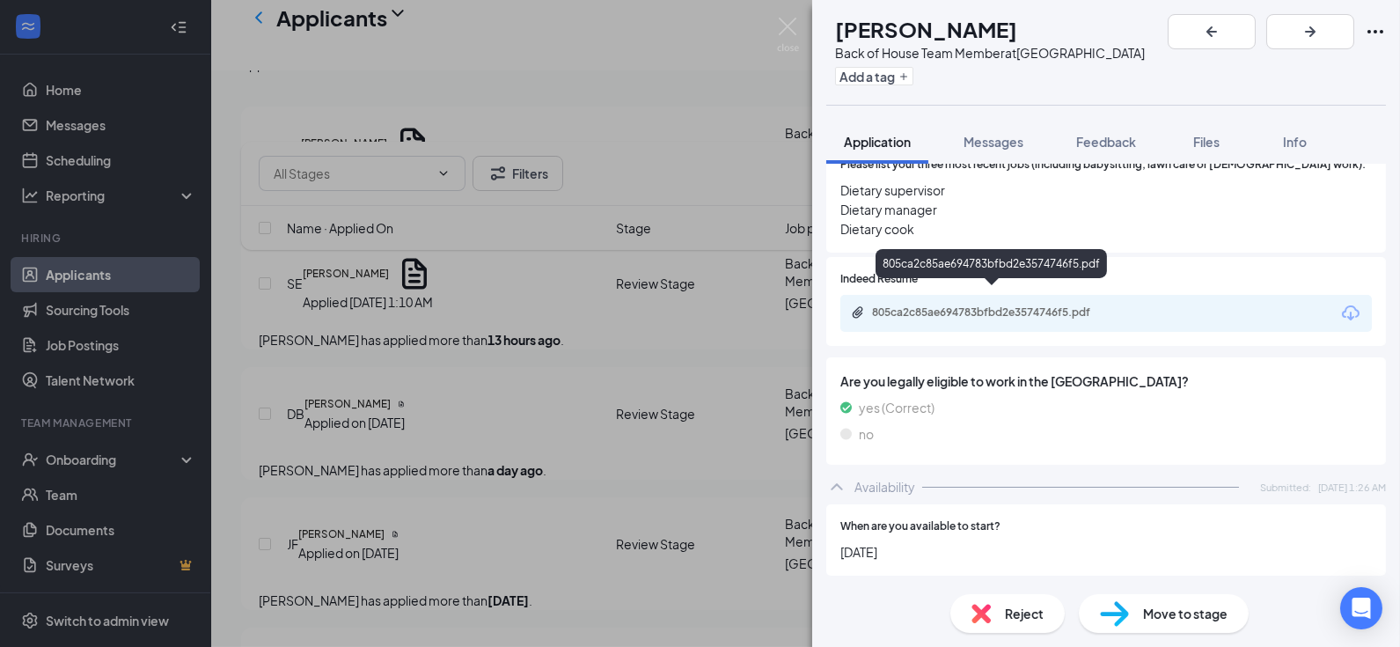
click at [971, 283] on div "805ca2c85ae694783bfbd2e3574746f5.pdf" at bounding box center [991, 267] width 231 height 36
click at [971, 305] on div "805ca2c85ae694783bfbd2e3574746f5.pdf" at bounding box center [995, 312] width 246 height 14
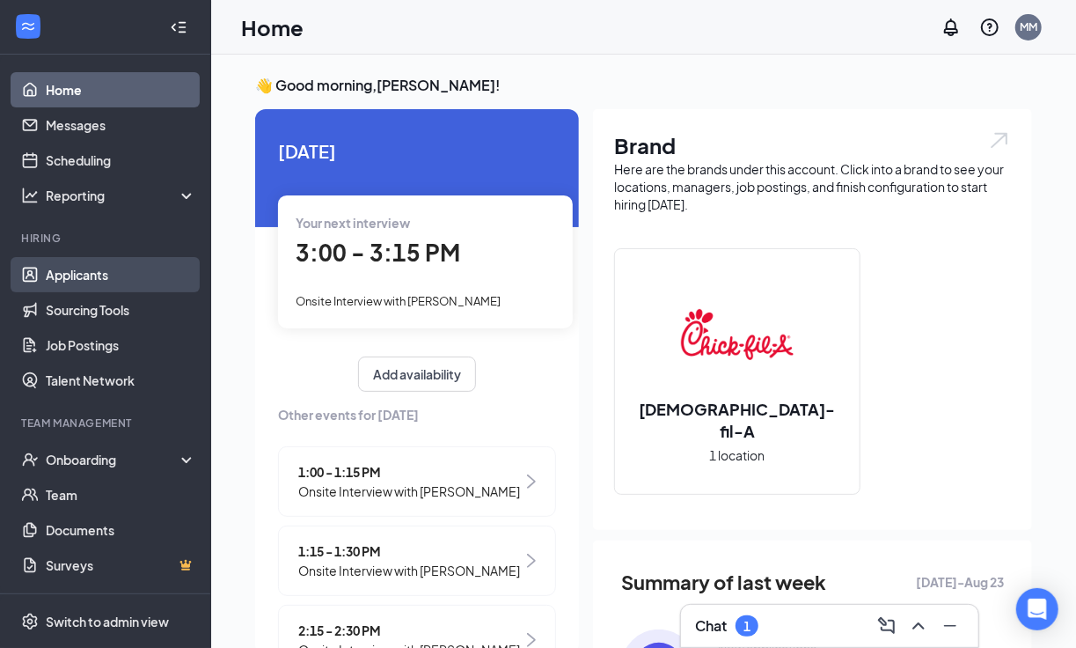
click at [101, 276] on link "Applicants" at bounding box center [121, 274] width 150 height 35
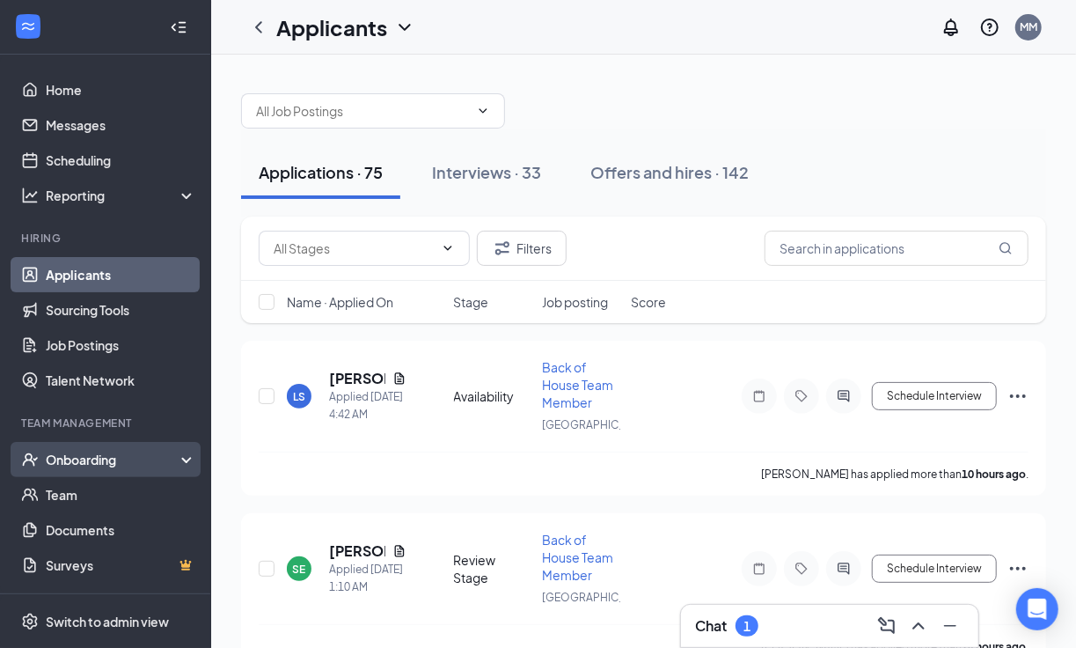
click at [91, 470] on div "Onboarding" at bounding box center [105, 459] width 211 height 35
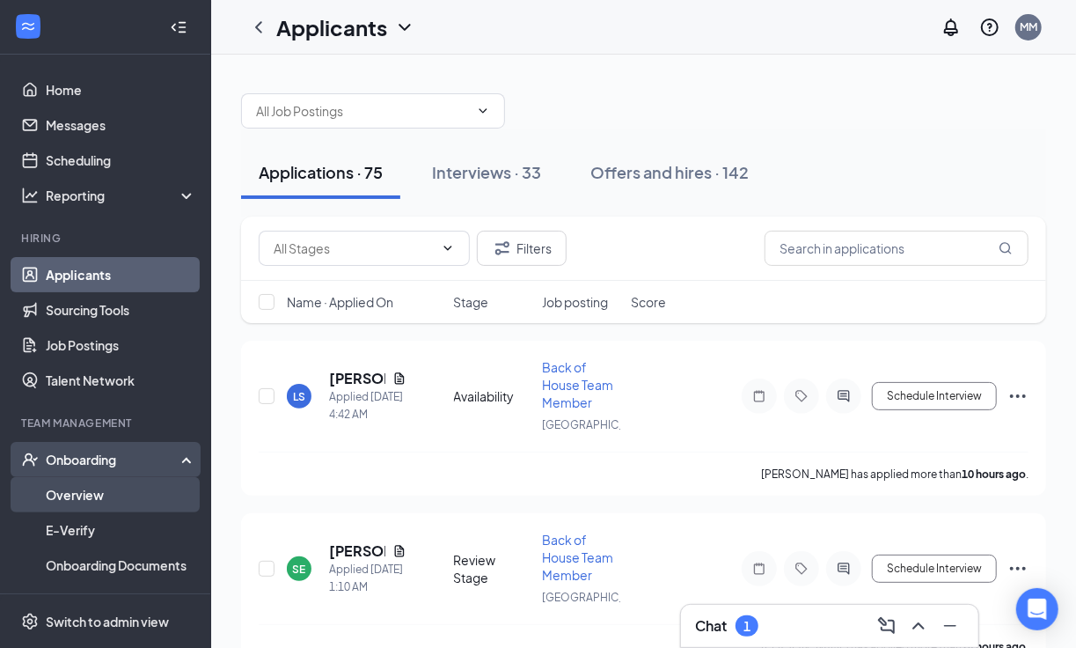
click at [90, 490] on link "Overview" at bounding box center [121, 494] width 150 height 35
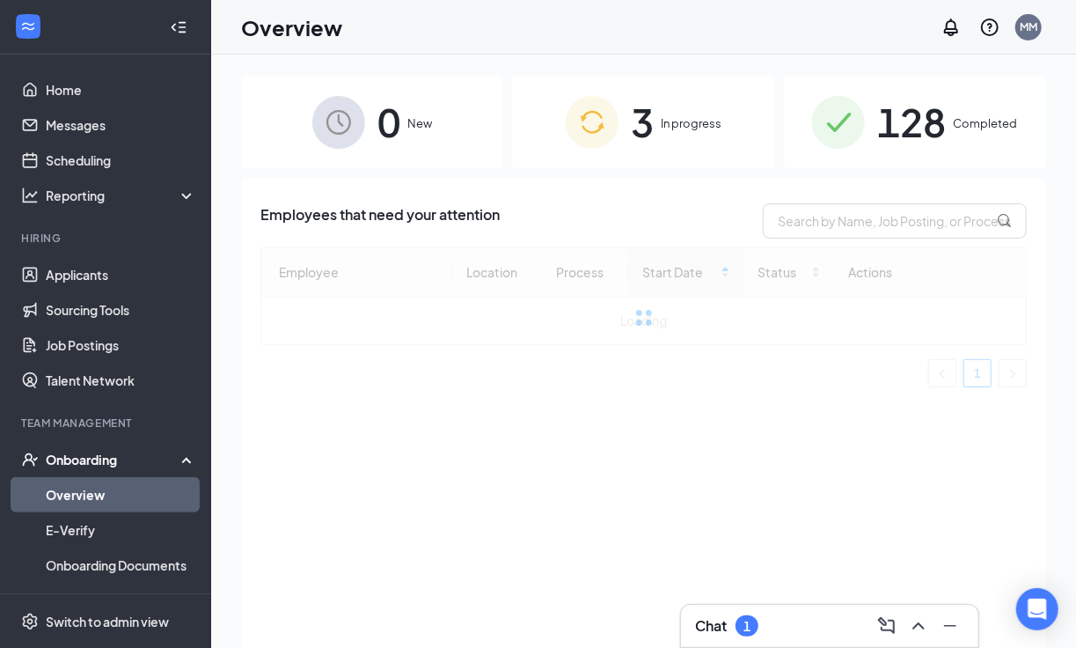
click at [672, 128] on span "In progress" at bounding box center [691, 123] width 61 height 18
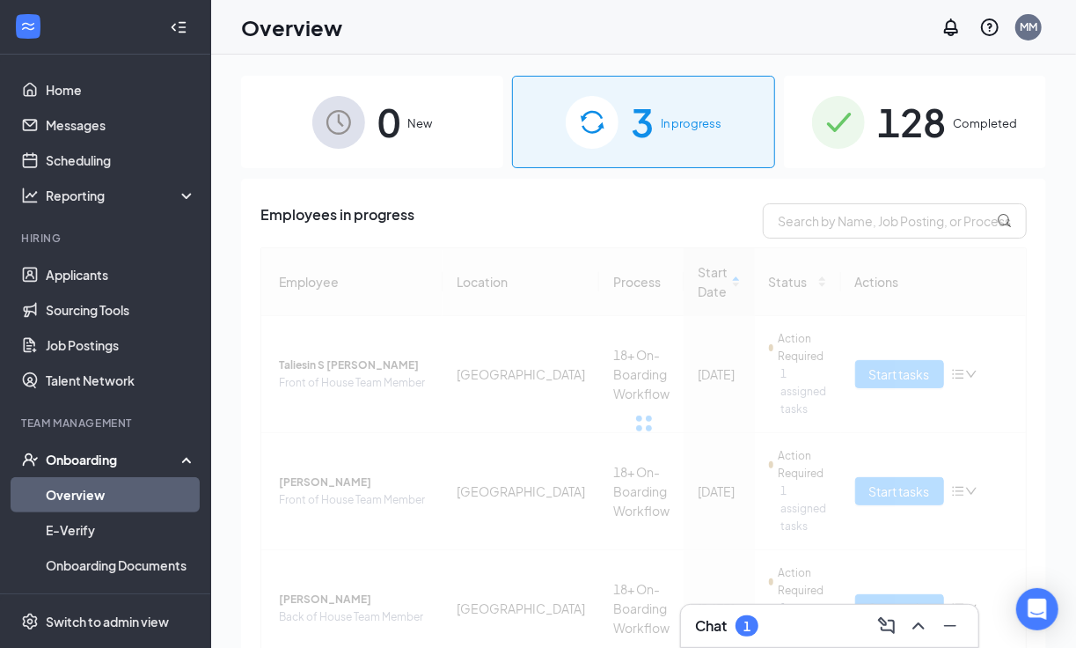
scroll to position [24, 0]
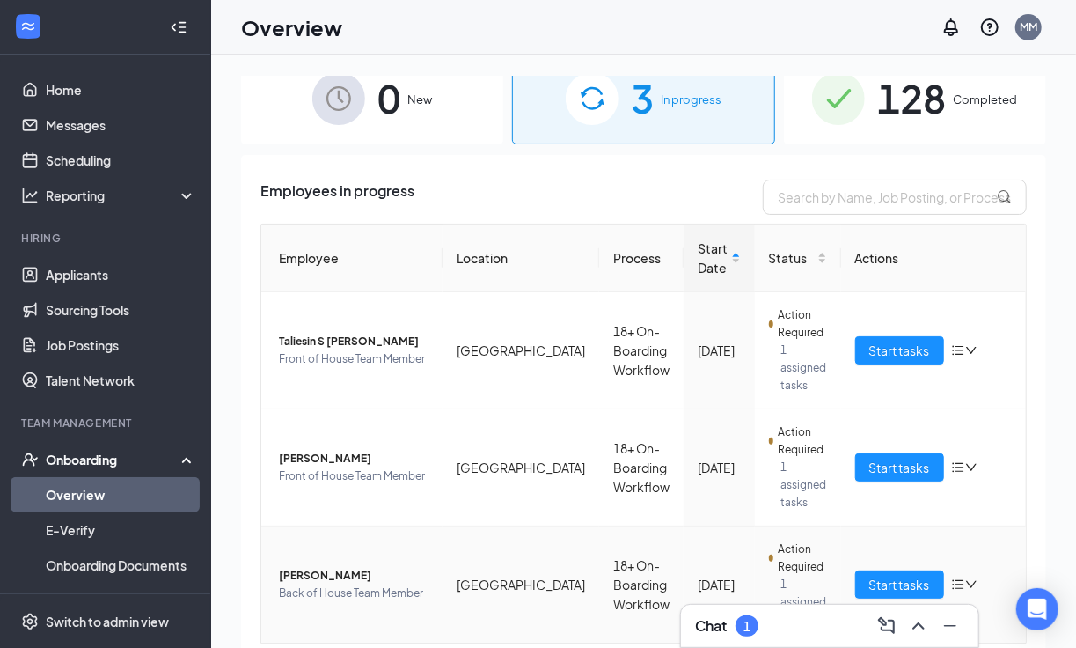
click at [342, 567] on span "Amanda R Hartman" at bounding box center [354, 576] width 150 height 18
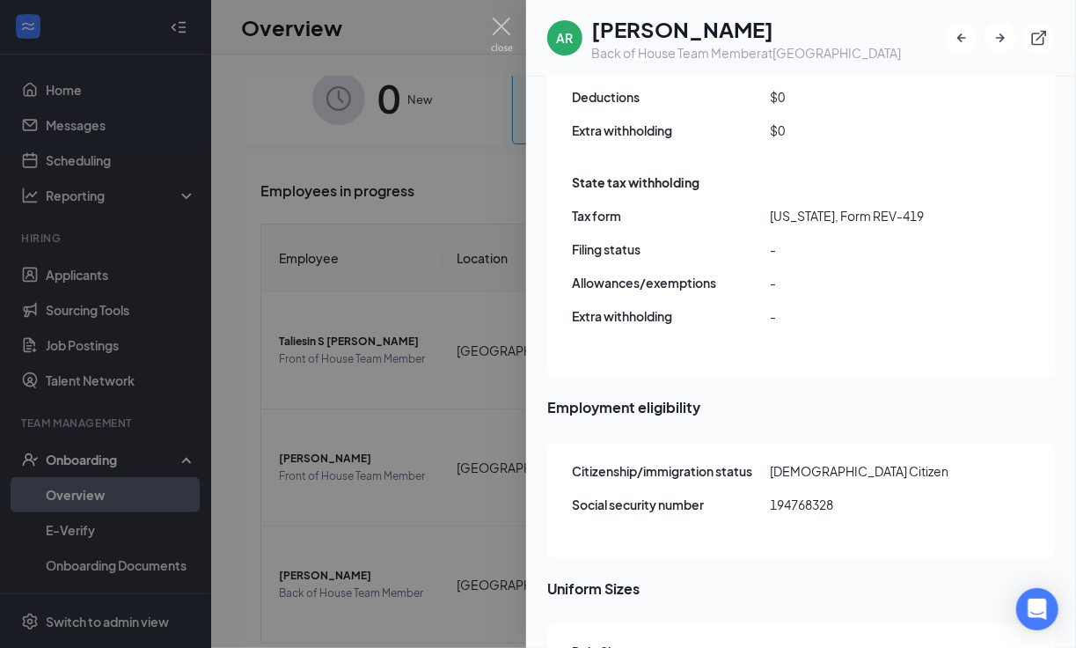
scroll to position [1879, 0]
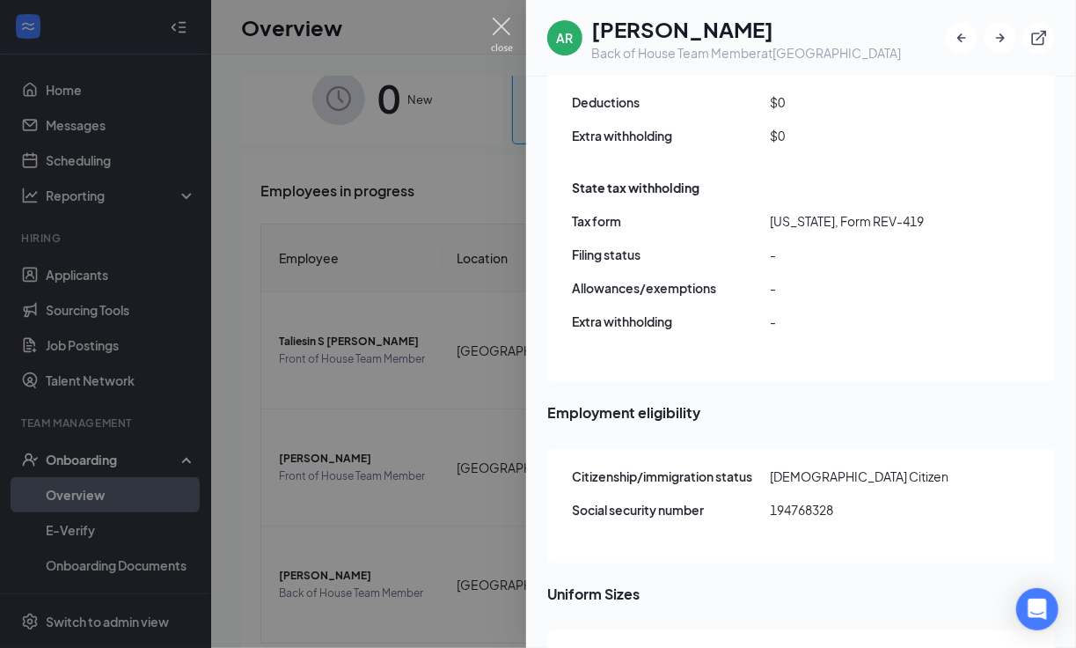
click at [509, 23] on img at bounding box center [502, 35] width 22 height 34
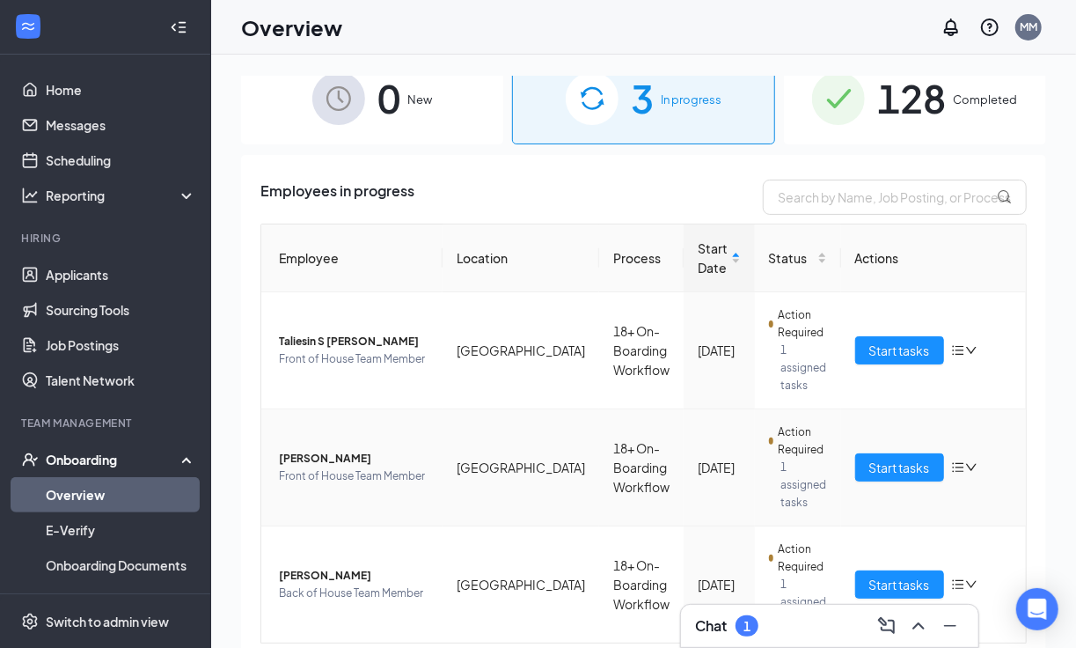
click at [319, 467] on span "Front of House Team Member" at bounding box center [354, 476] width 150 height 18
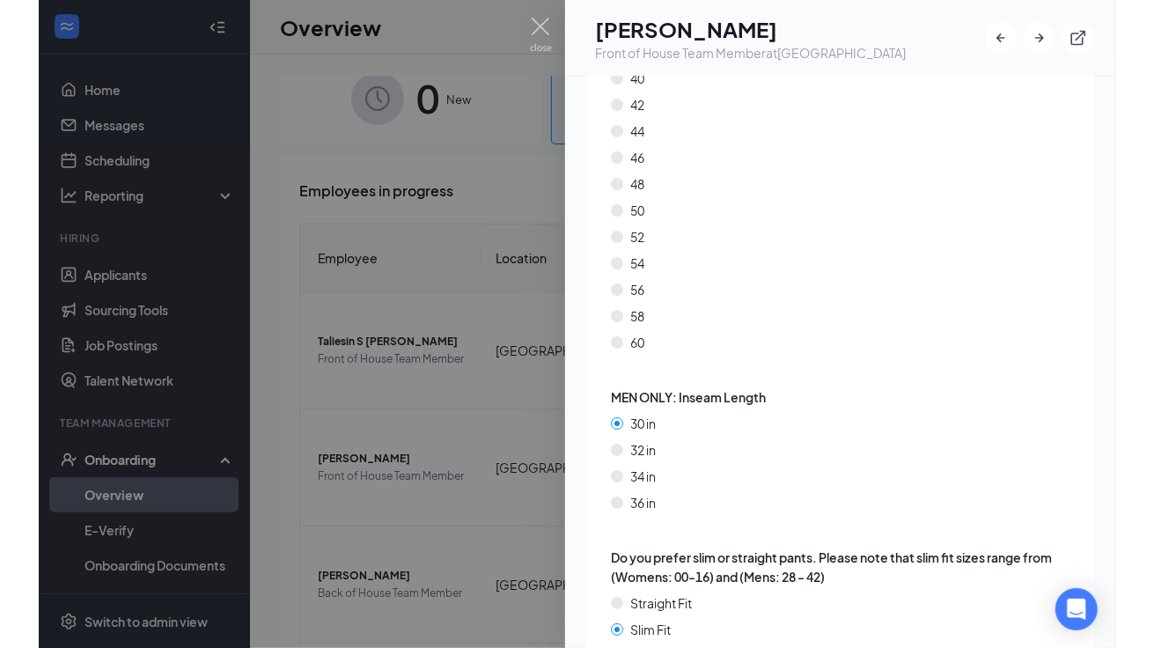
scroll to position [2966, 0]
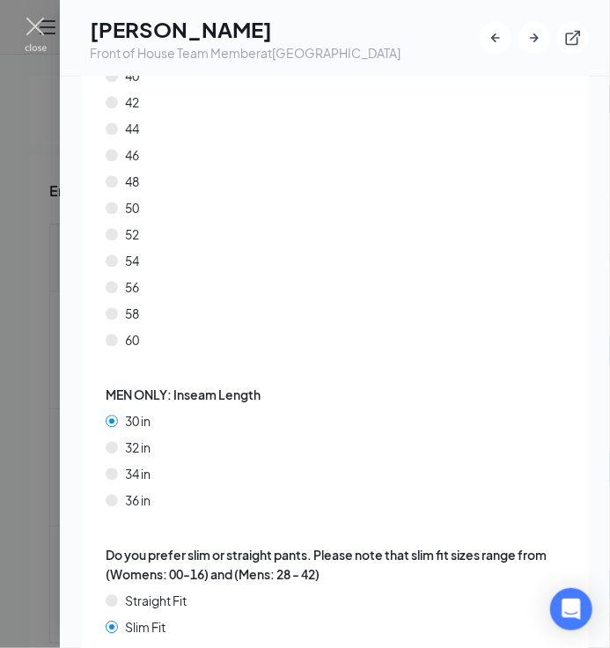
click at [33, 35] on img at bounding box center [36, 35] width 22 height 34
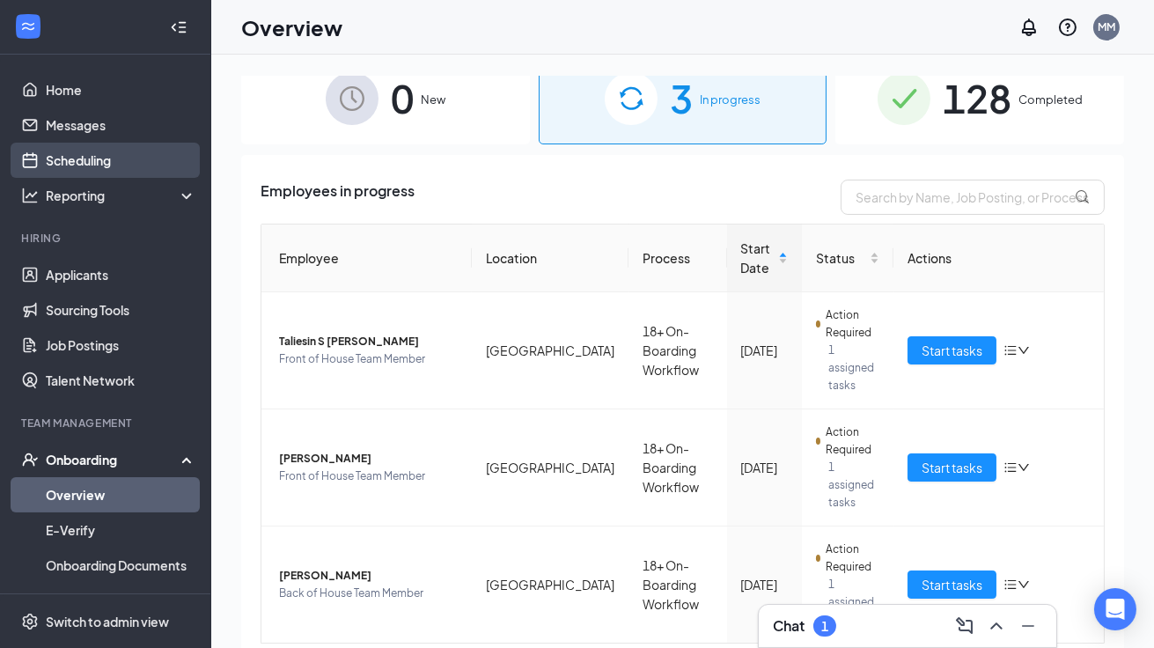
click at [89, 158] on link "Scheduling" at bounding box center [121, 160] width 150 height 35
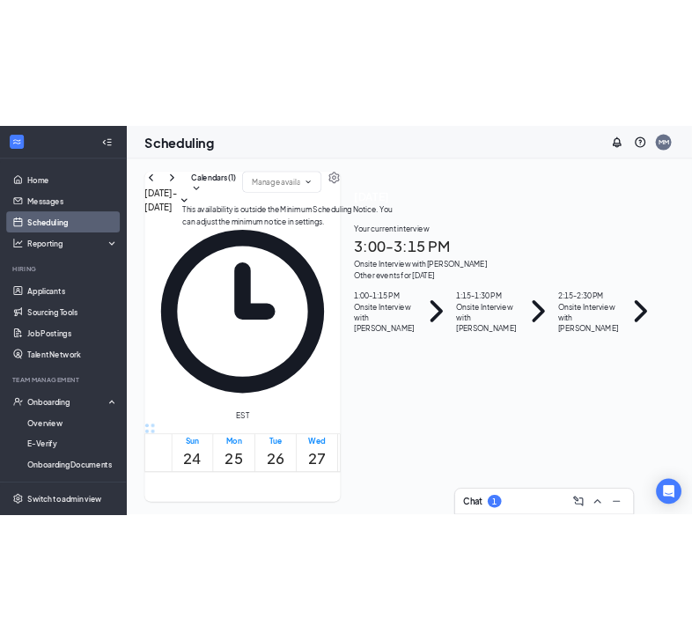
scroll to position [1559, 0]
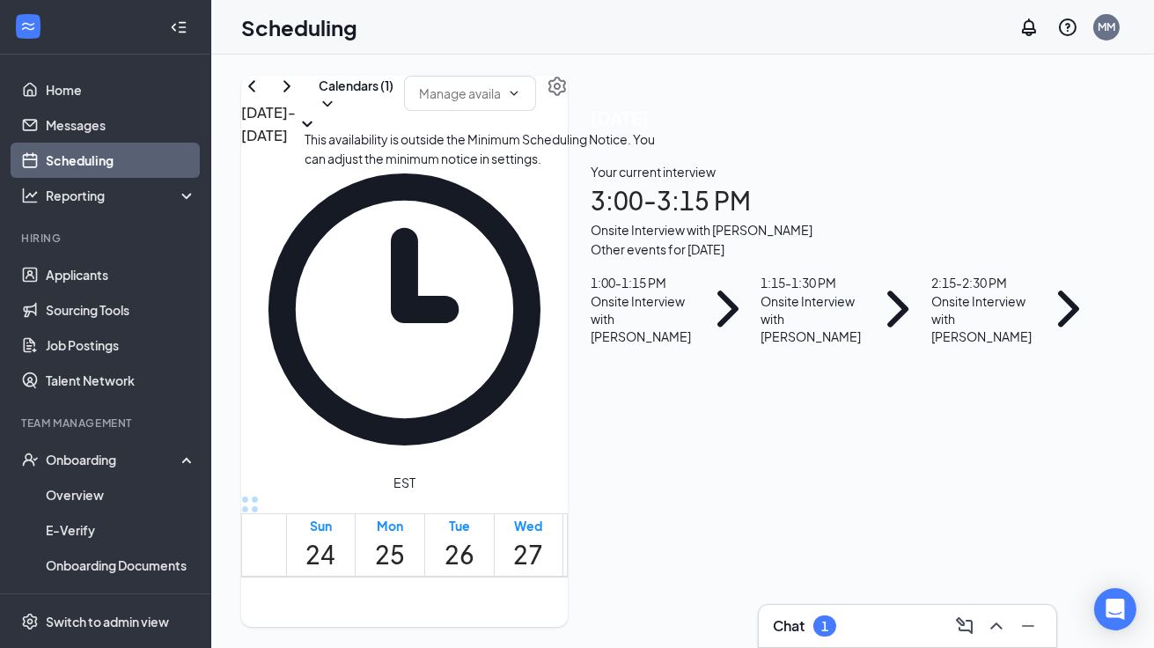
click at [545, 480] on span "3:00-3:15 PM" at bounding box center [560, 505] width 30 height 51
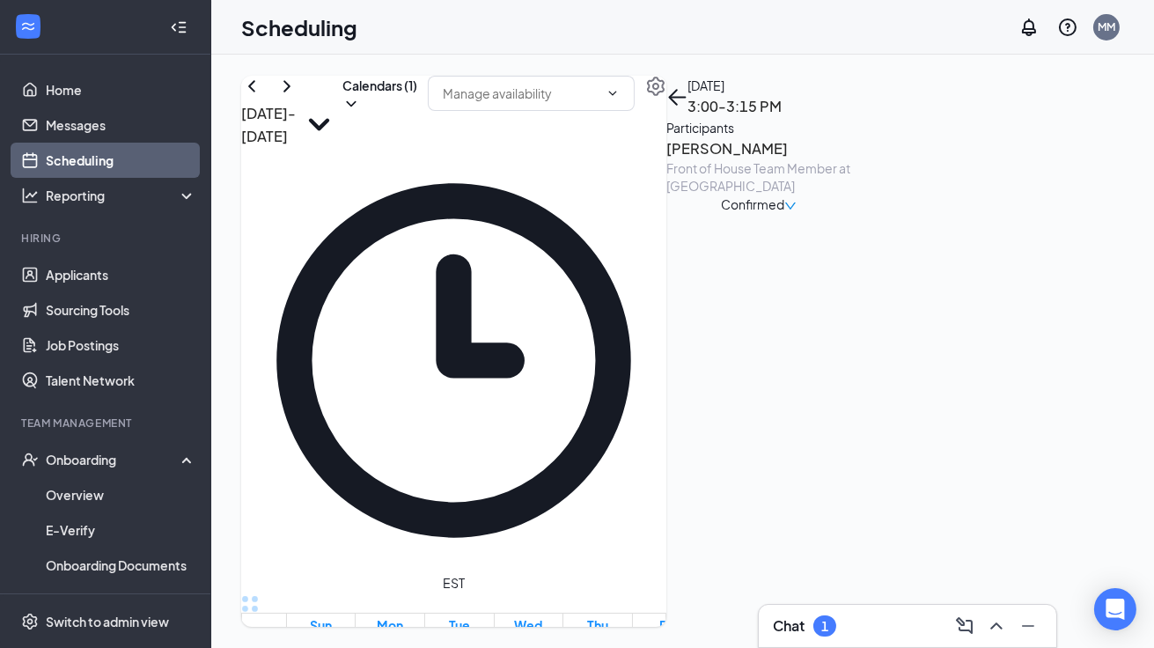
click at [851, 194] on div "Front of House Team Member at [GEOGRAPHIC_DATA]" at bounding box center [758, 176] width 185 height 35
click at [851, 160] on h3 "[PERSON_NAME]" at bounding box center [758, 148] width 185 height 23
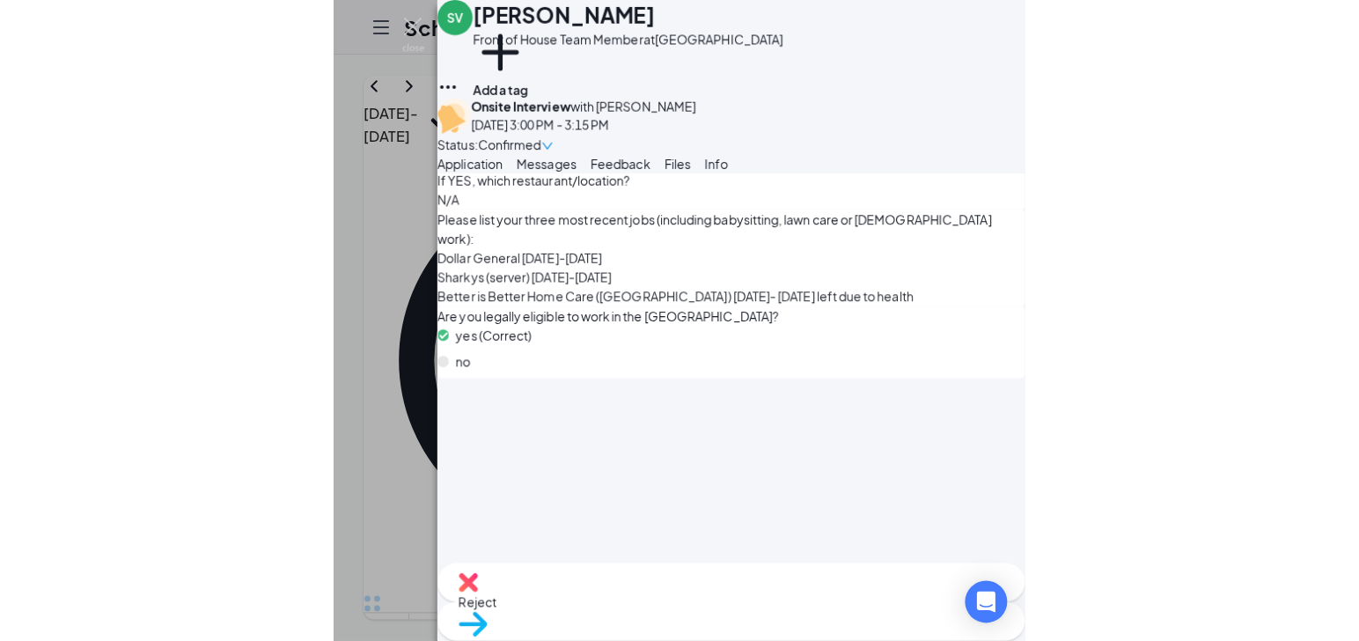
scroll to position [1153, 0]
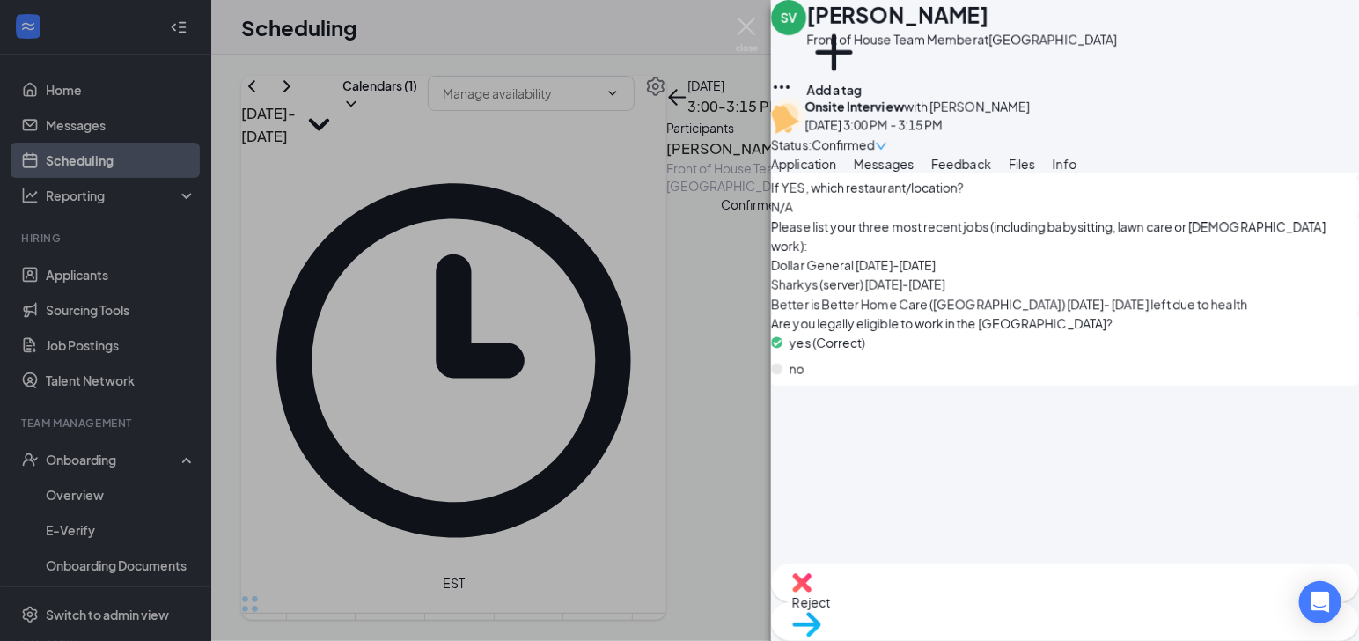
click at [744, 33] on img at bounding box center [747, 35] width 22 height 34
